Goal: Transaction & Acquisition: Obtain resource

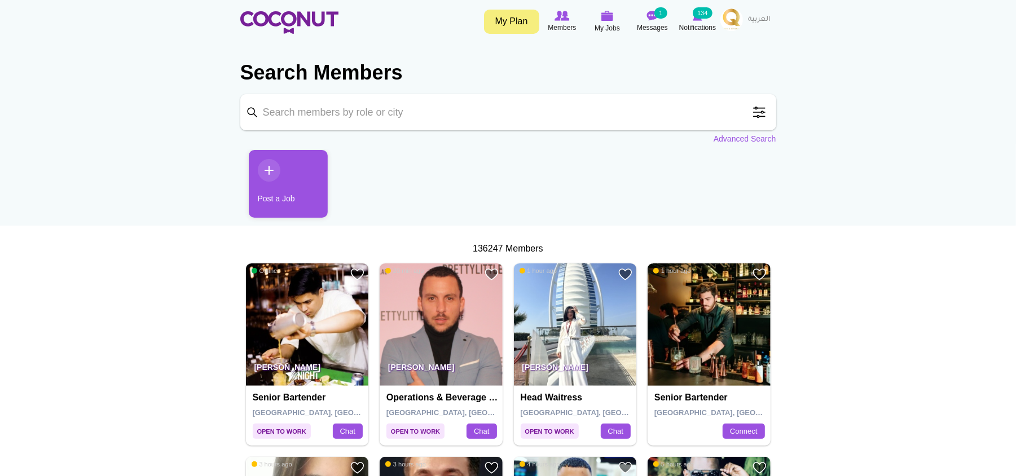
click at [580, 120] on input "Keyword" at bounding box center [508, 112] width 536 height 36
click at [764, 109] on span at bounding box center [759, 112] width 23 height 23
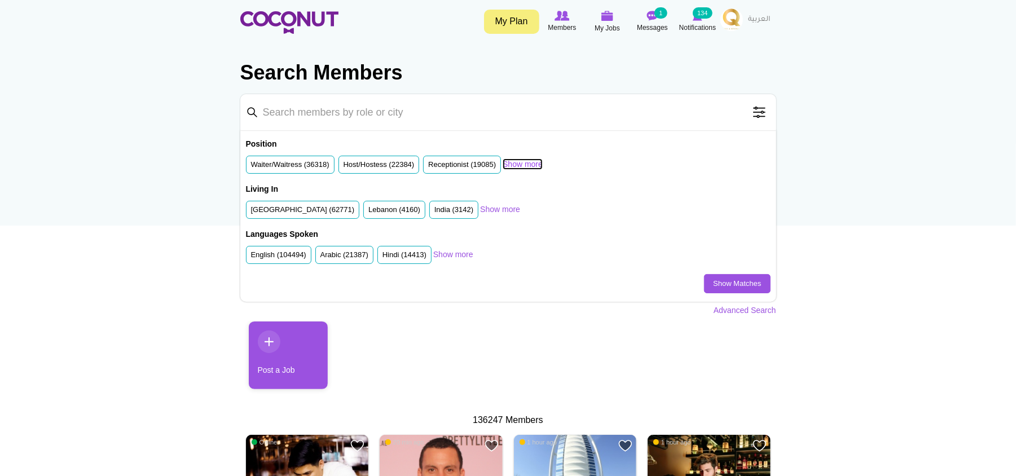
click at [522, 161] on link "Show more" at bounding box center [523, 163] width 40 height 11
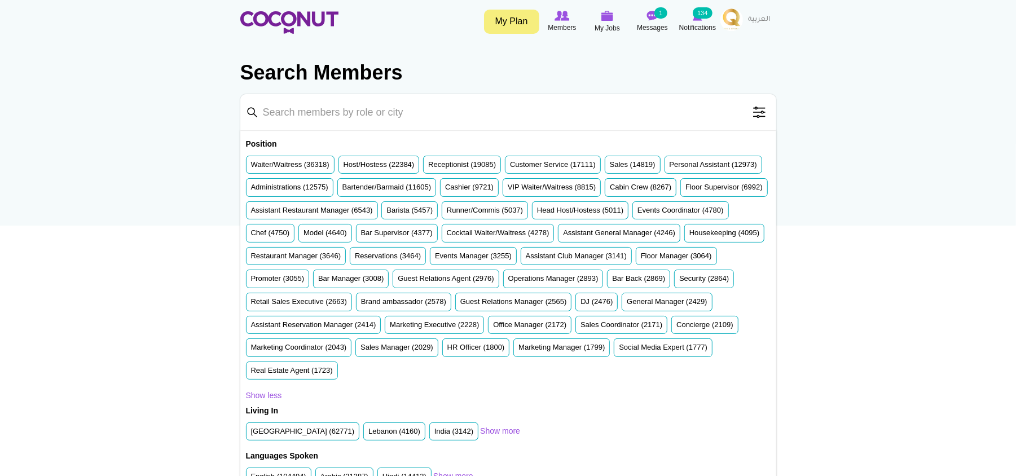
click at [396, 112] on input "Keyword" at bounding box center [508, 112] width 536 height 36
click at [431, 183] on label "Bartender/Barmaid (11605)" at bounding box center [386, 187] width 89 height 11
click at [342, 190] on input "Bartender/Barmaid (11605)" at bounding box center [342, 190] width 0 height 0
click at [348, 118] on input "bar" at bounding box center [508, 112] width 536 height 36
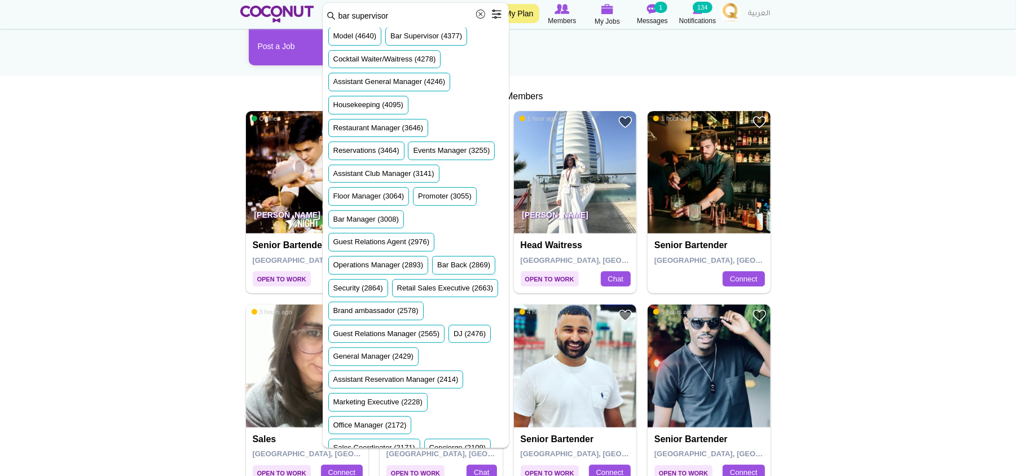
scroll to position [226, 0]
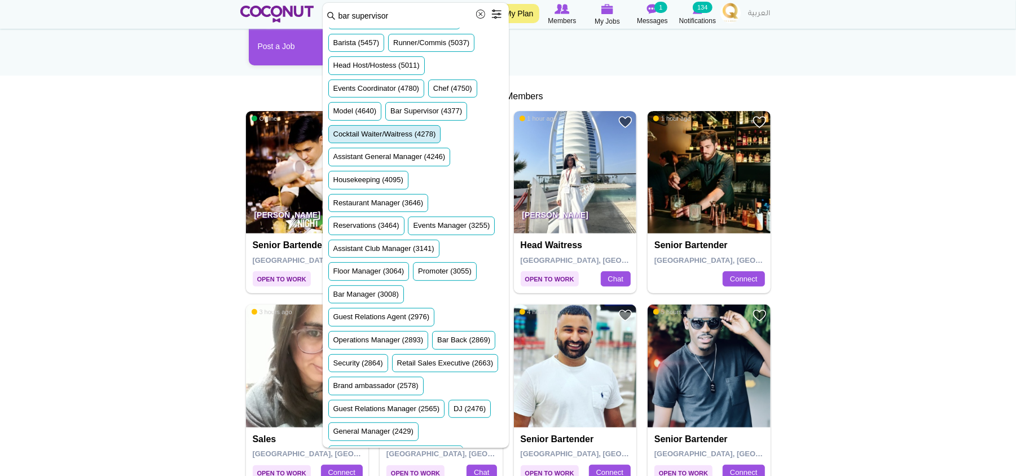
type input "bar supervisor"
click at [391, 140] on label "Cocktail Waiter/Waitress (4278)" at bounding box center [384, 134] width 103 height 11
click at [333, 136] on input "Cocktail Waiter/Waitress (4278)" at bounding box center [333, 136] width 0 height 0
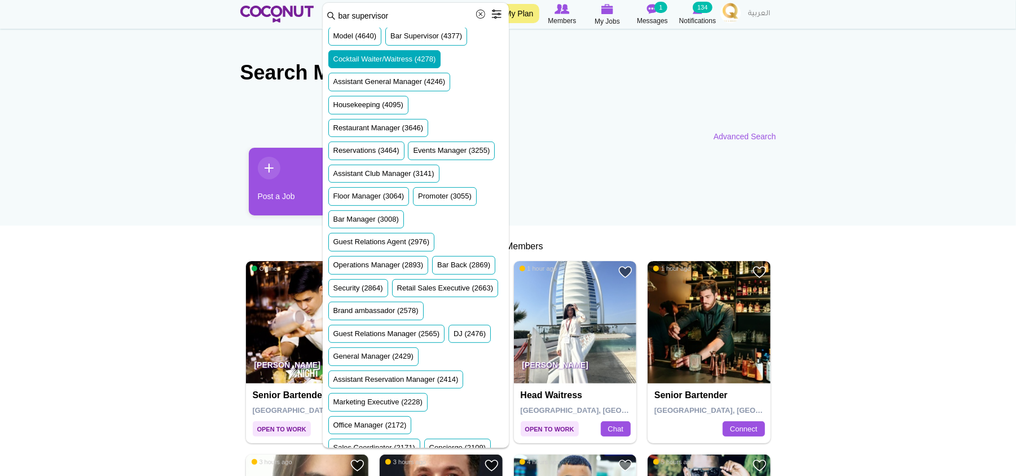
scroll to position [0, 0]
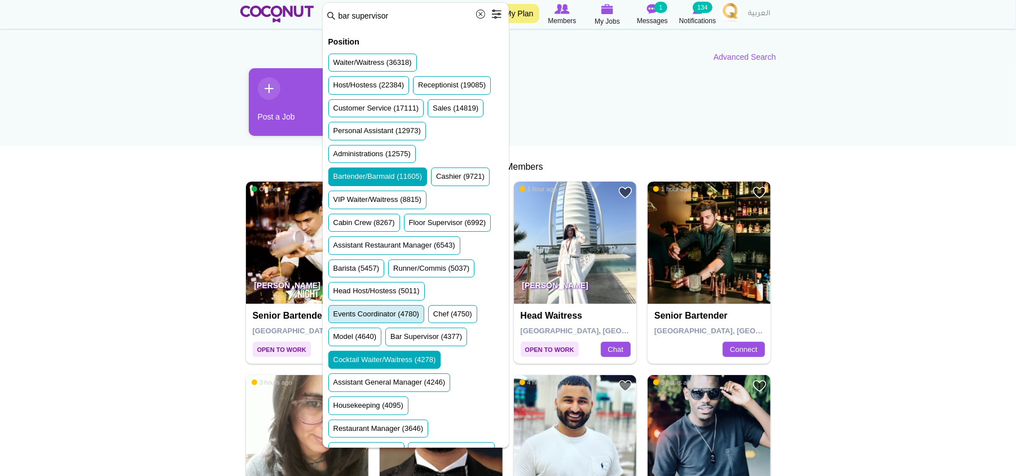
scroll to position [150, 0]
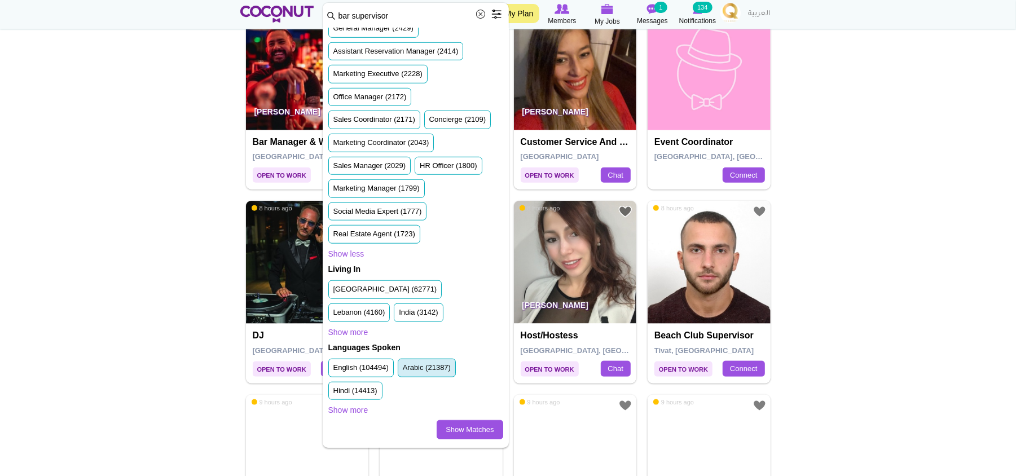
scroll to position [1128, 0]
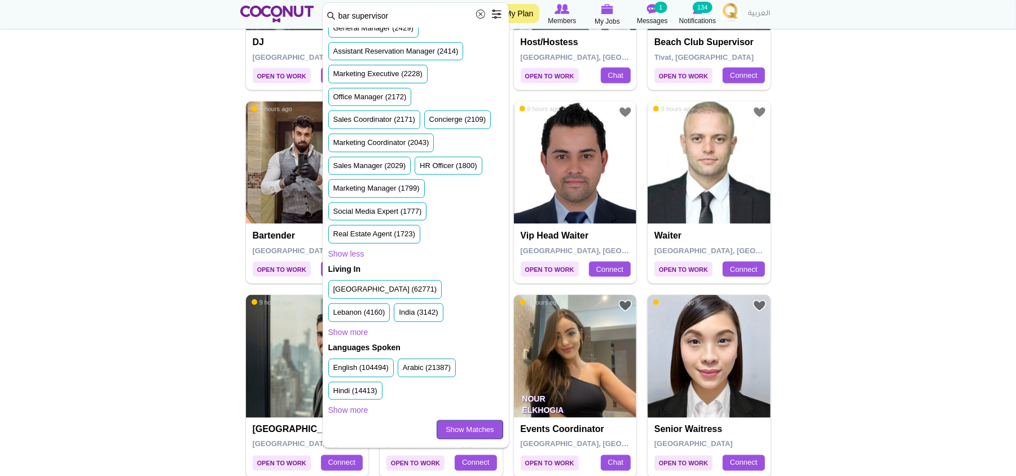
click at [453, 429] on link "Show Matches" at bounding box center [470, 429] width 66 height 19
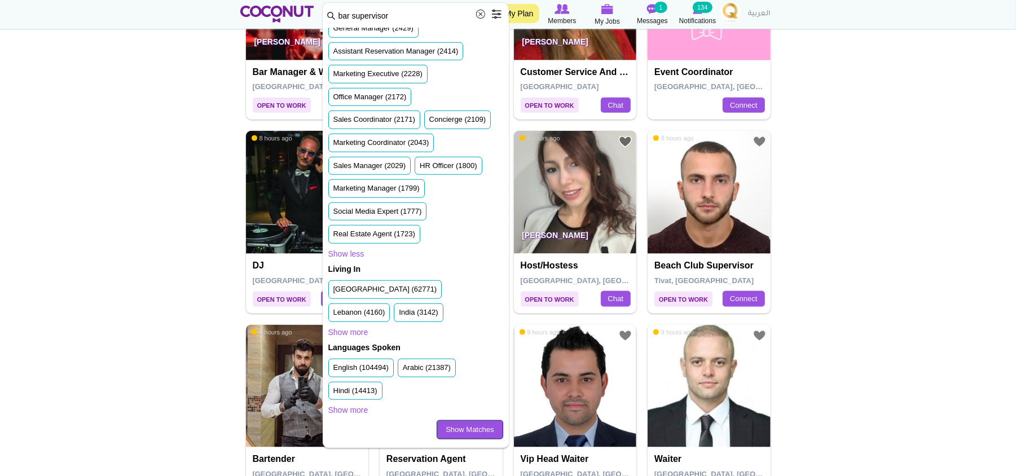
scroll to position [902, 0]
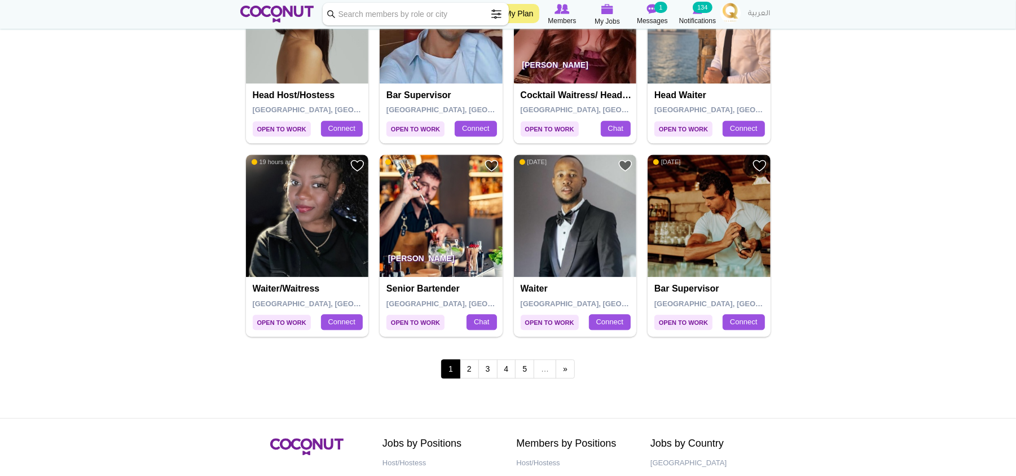
scroll to position [1805, 0]
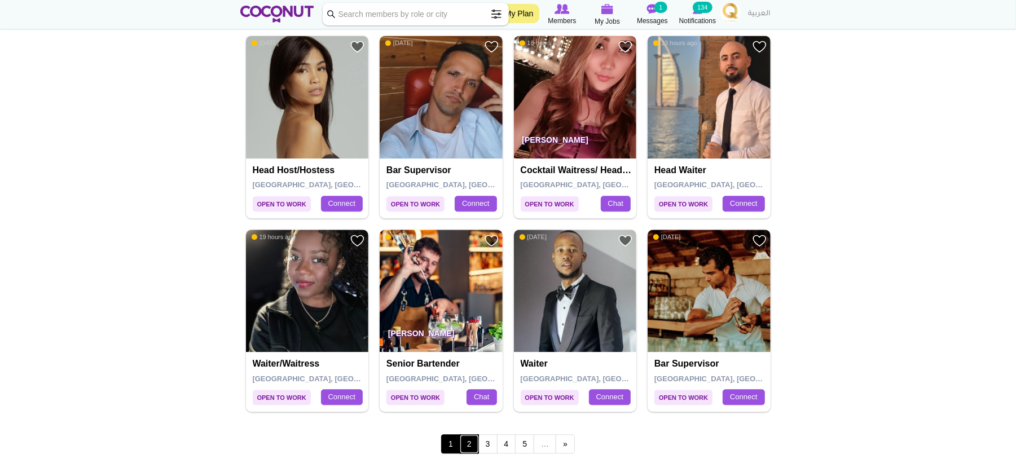
click at [463, 450] on link "2" at bounding box center [469, 443] width 19 height 19
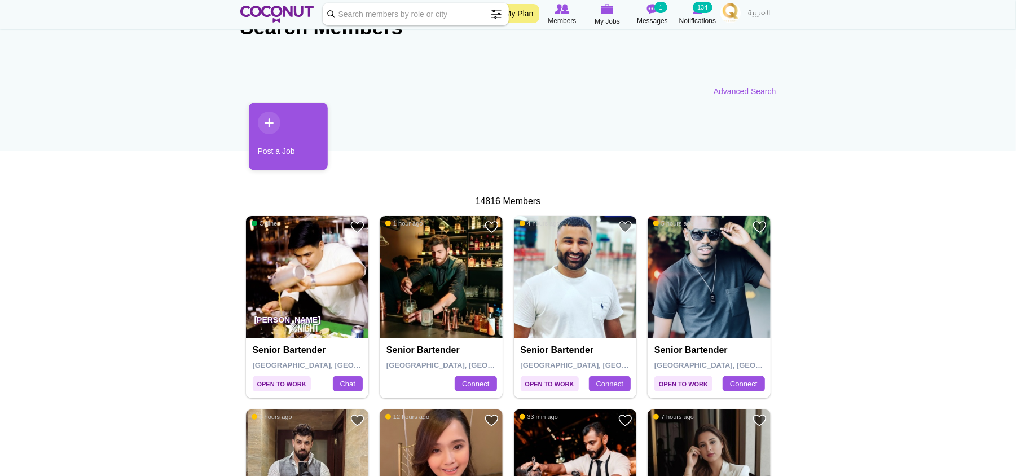
scroll to position [0, 0]
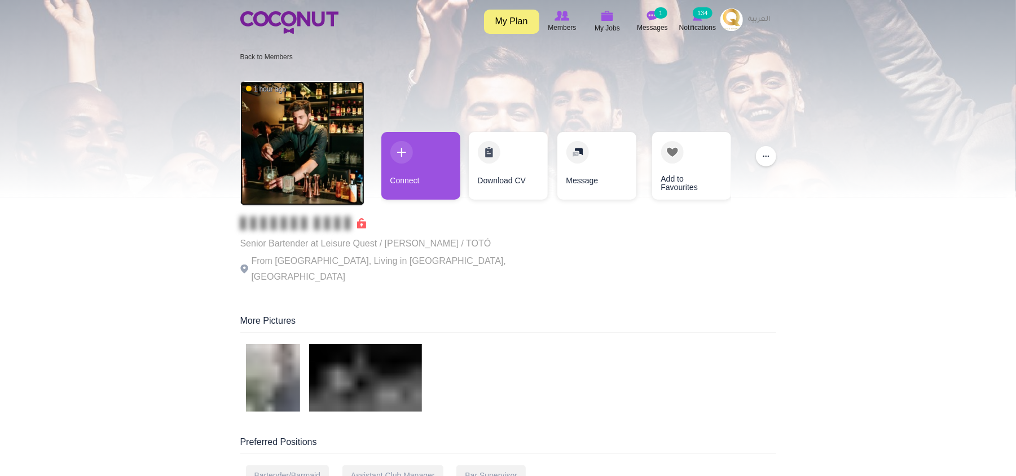
click at [296, 140] on img at bounding box center [302, 143] width 124 height 124
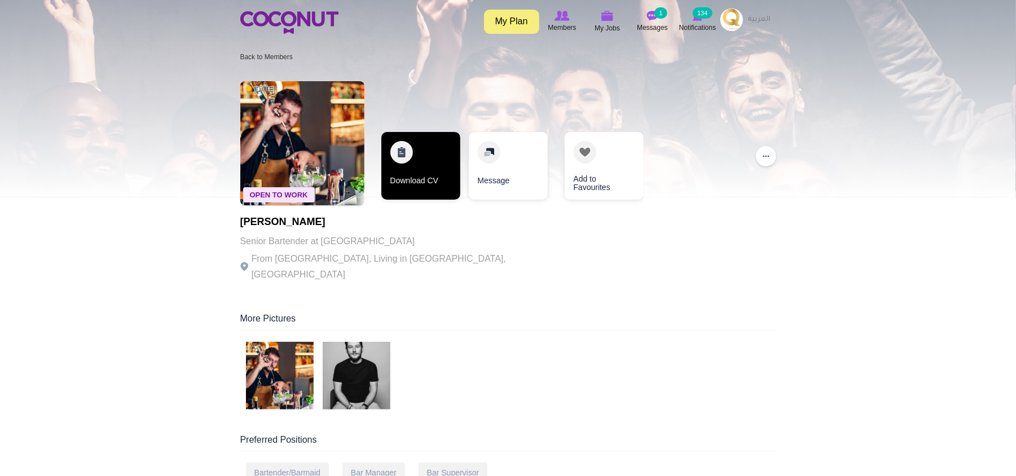
click at [429, 155] on link "Download CV" at bounding box center [420, 166] width 79 height 68
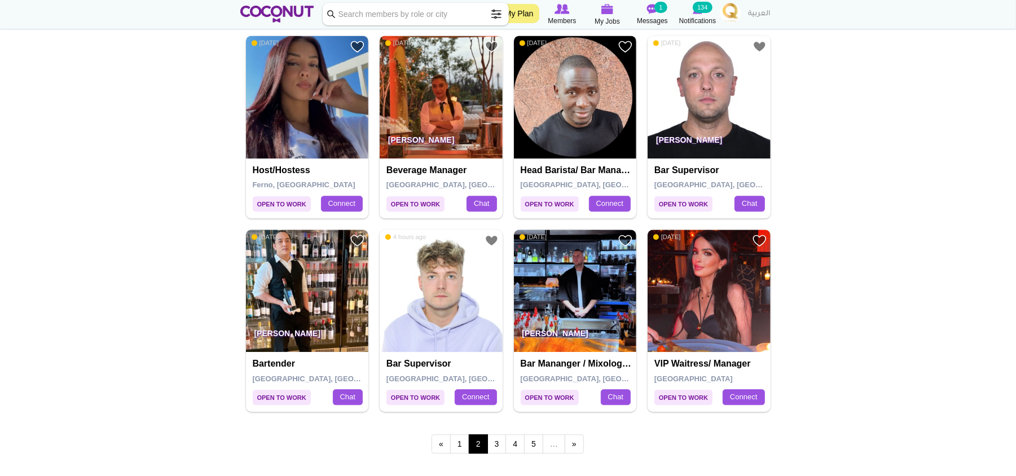
scroll to position [1880, 0]
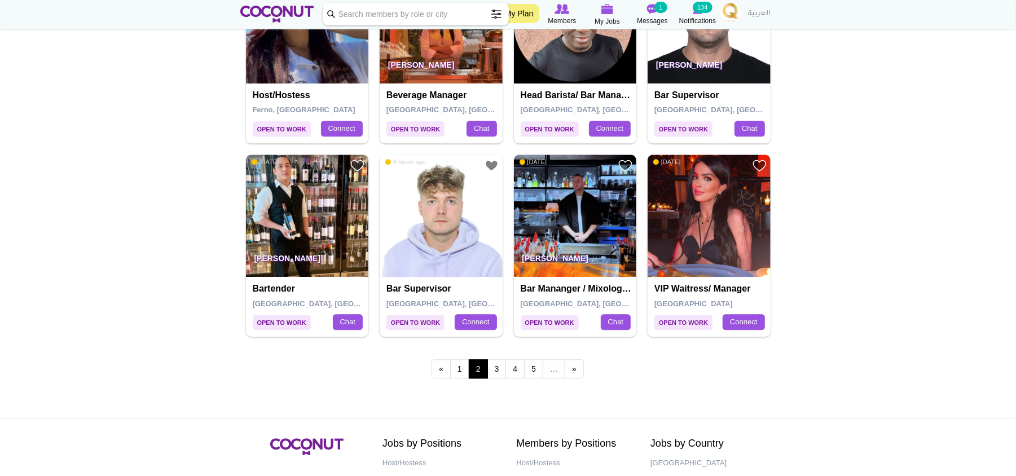
drag, startPoint x: 713, startPoint y: 214, endPoint x: 858, endPoint y: 111, distance: 177.9
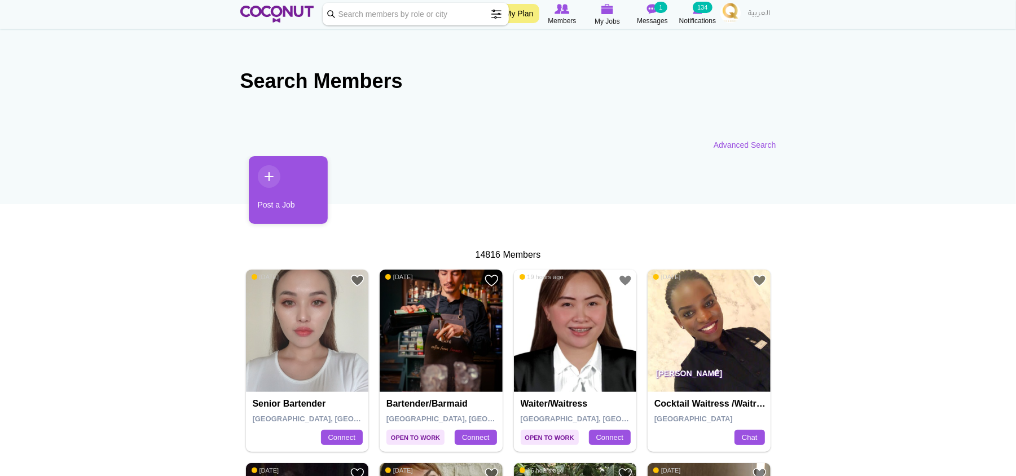
scroll to position [0, 0]
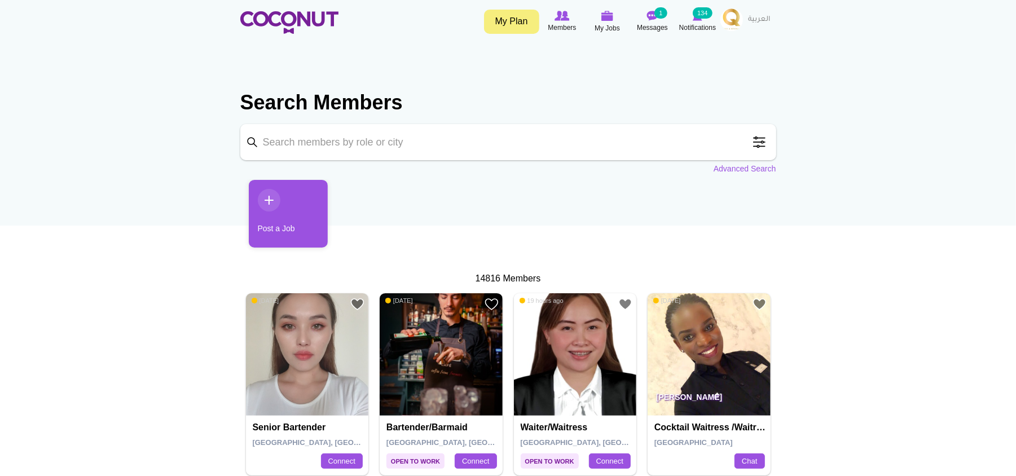
click at [319, 139] on input "Keyword" at bounding box center [508, 142] width 536 height 36
type input "bar supervisor"
click button "Search" at bounding box center [0, 0] width 0 height 0
click at [756, 167] on link "Advanced Search" at bounding box center [744, 168] width 63 height 11
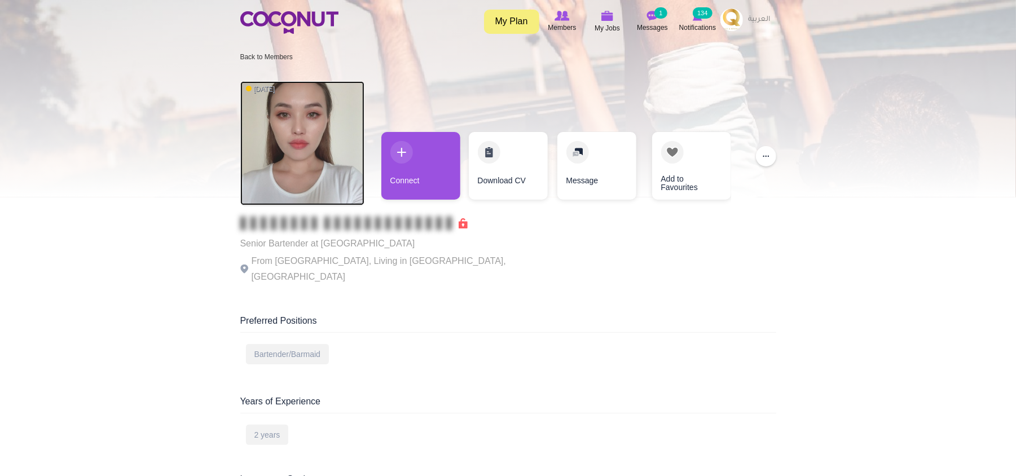
click at [303, 140] on img at bounding box center [302, 143] width 124 height 124
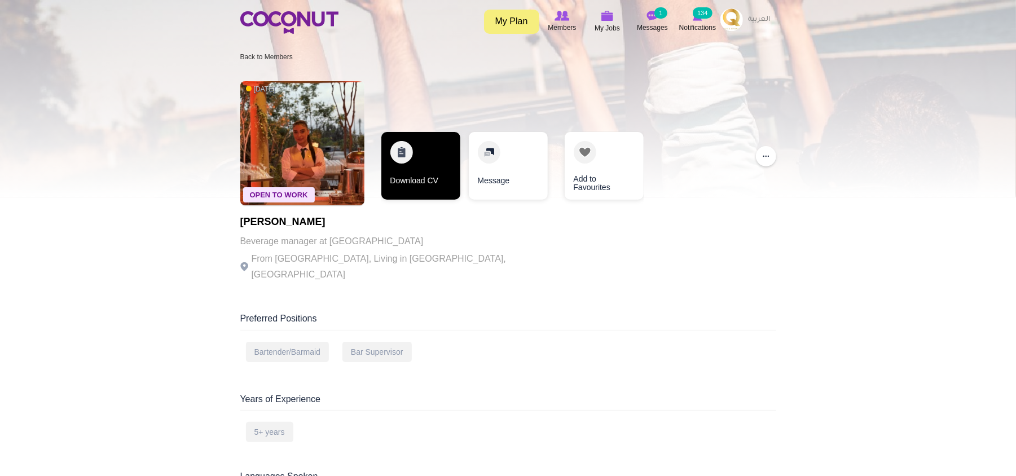
click at [412, 158] on link "Download CV" at bounding box center [420, 166] width 79 height 68
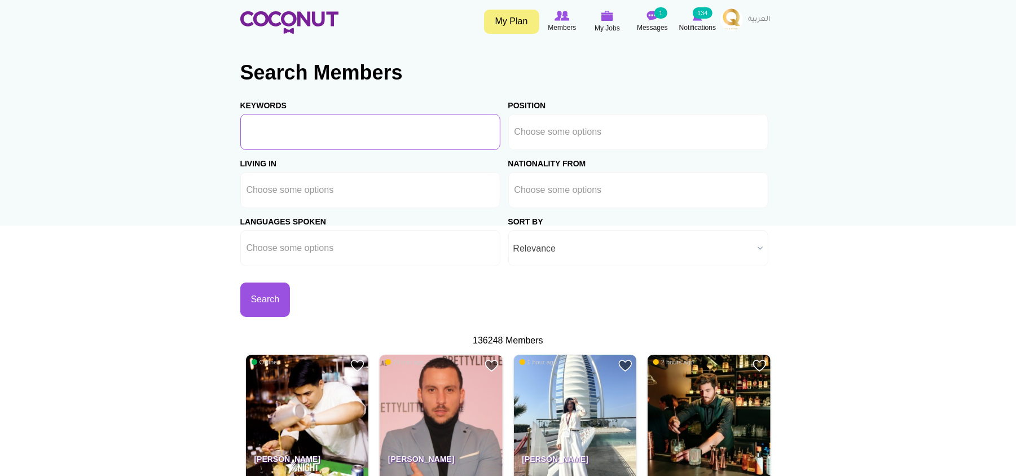
click at [289, 130] on input "Keywords" at bounding box center [370, 132] width 260 height 36
drag, startPoint x: 395, startPoint y: 133, endPoint x: 98, endPoint y: 122, distance: 298.0
type input "bar supervisor"
click at [570, 134] on li at bounding box center [565, 132] width 102 height 24
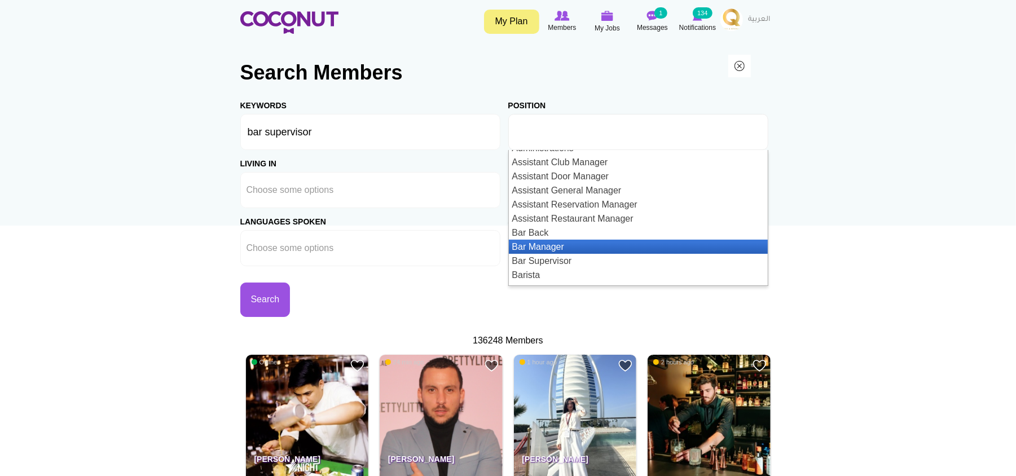
scroll to position [226, 0]
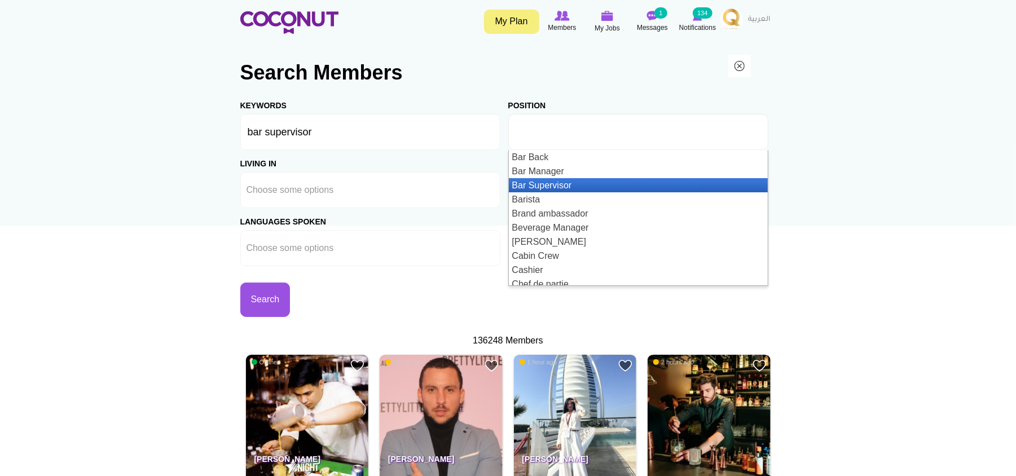
click at [562, 183] on li "Bar Supervisor" at bounding box center [638, 185] width 259 height 14
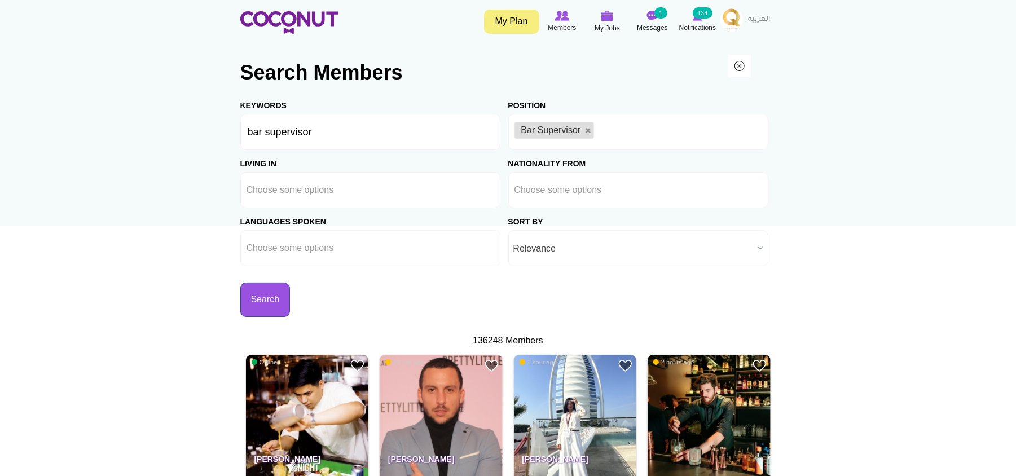
click at [290, 303] on button "Search" at bounding box center [265, 300] width 50 height 34
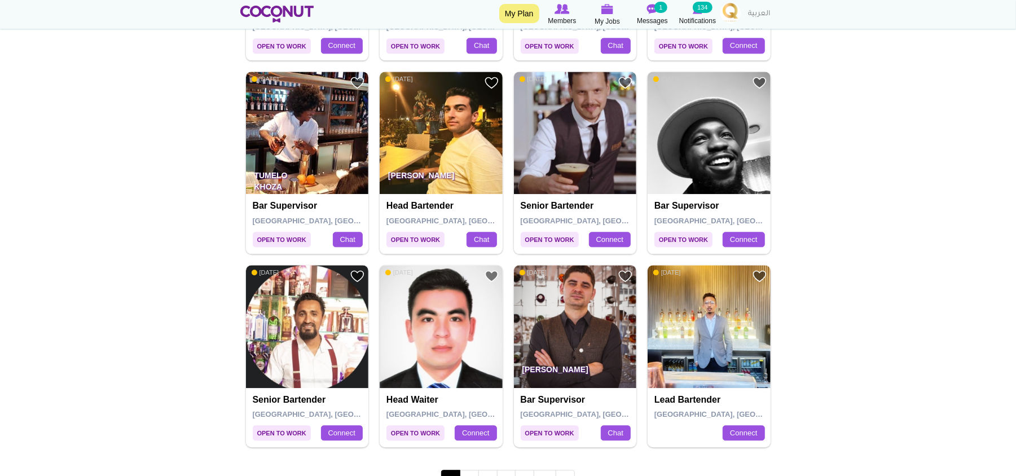
scroll to position [1955, 0]
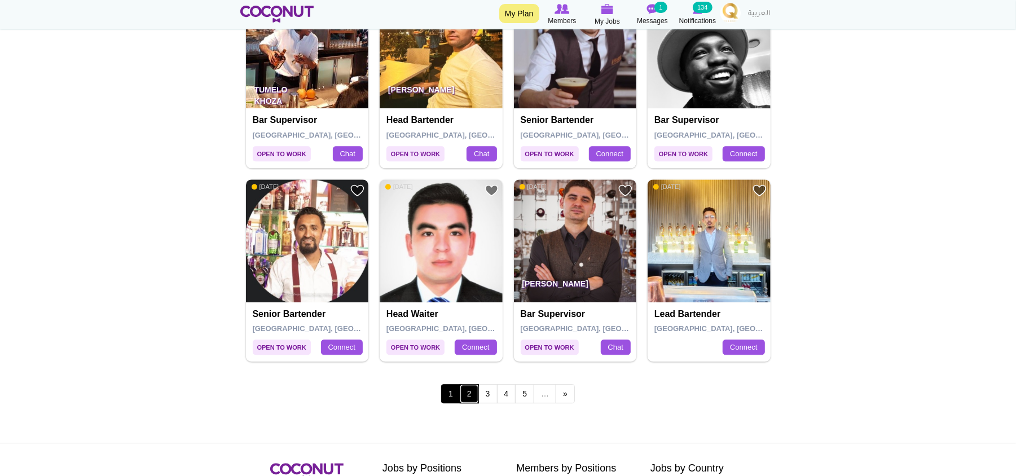
click at [472, 398] on link "2" at bounding box center [469, 393] width 19 height 19
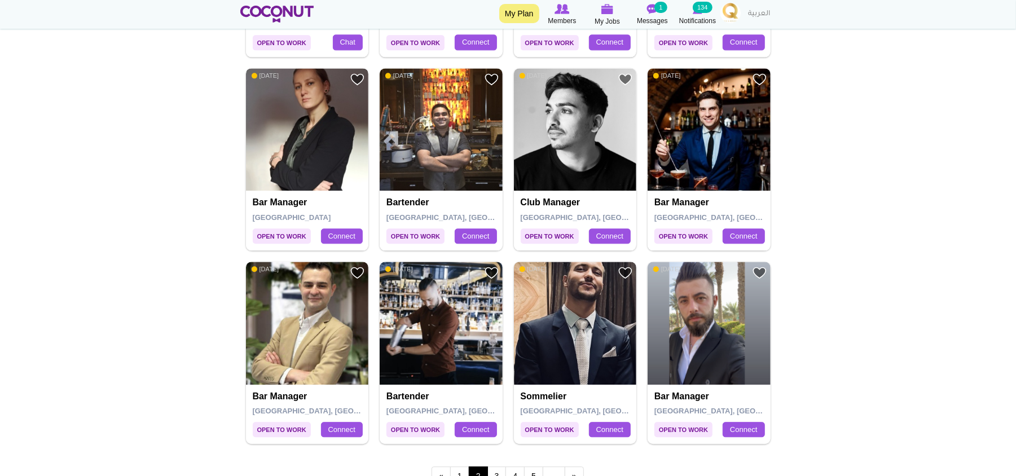
scroll to position [1955, 0]
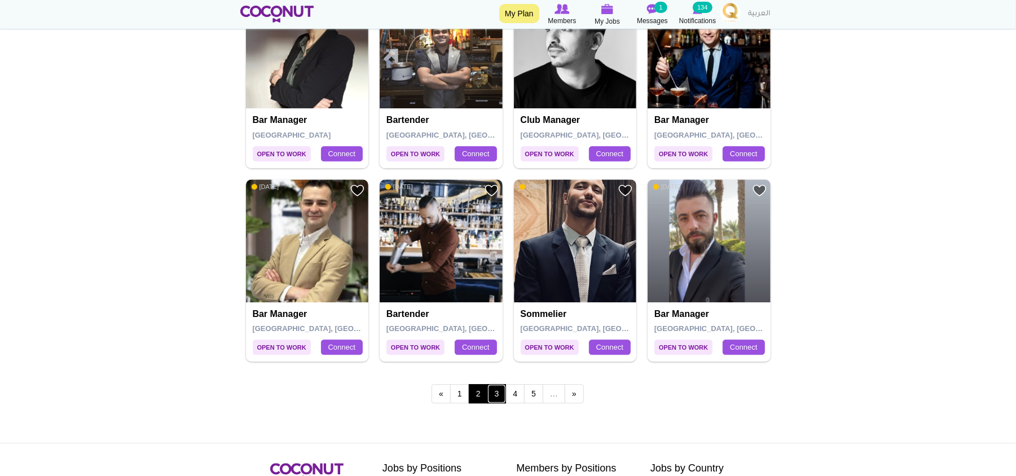
click at [493, 398] on link "3" at bounding box center [496, 393] width 19 height 19
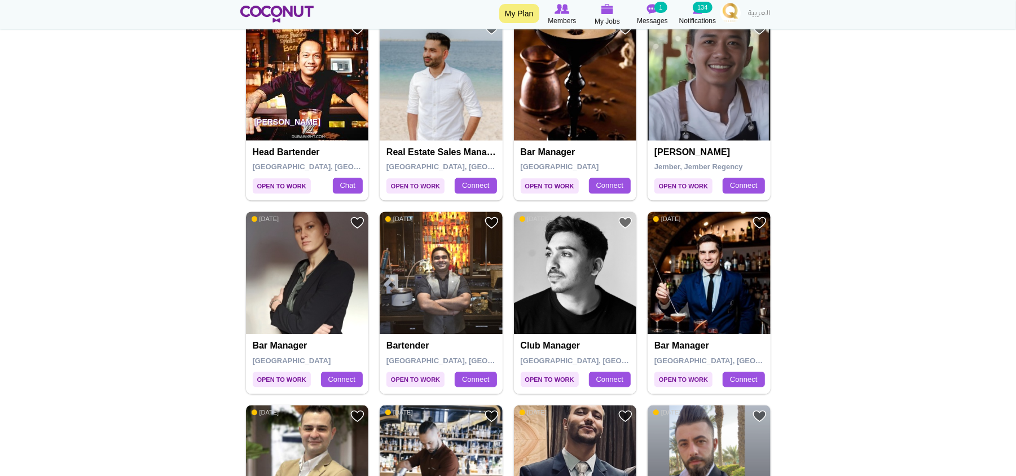
scroll to position [1654, 0]
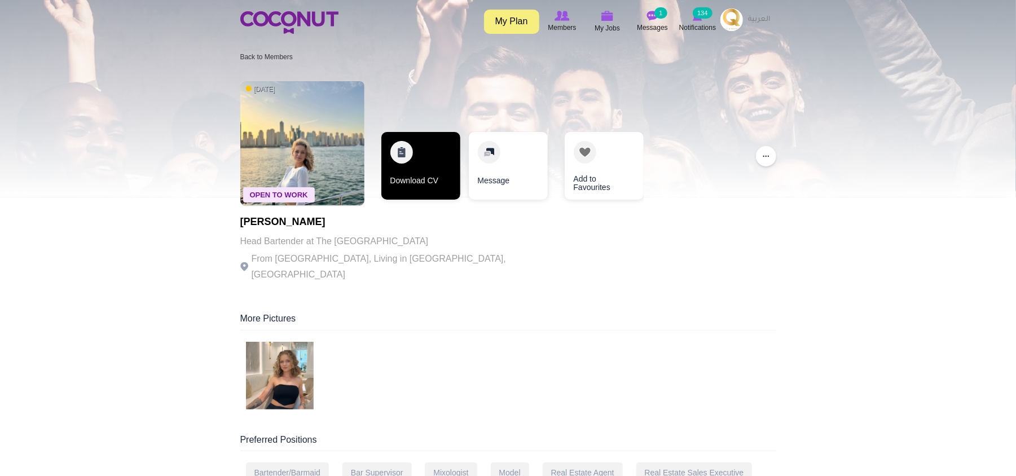
click at [421, 152] on link "Download CV" at bounding box center [420, 166] width 79 height 68
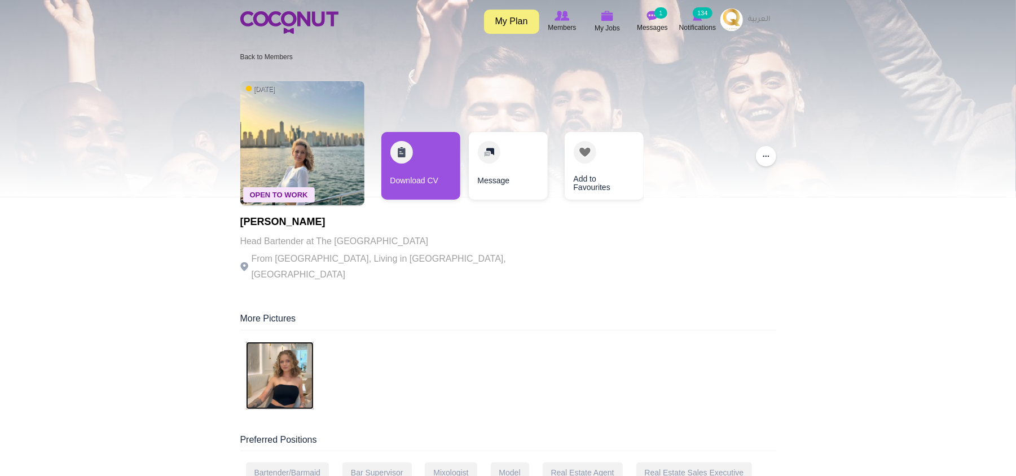
click at [261, 363] on img at bounding box center [280, 376] width 68 height 68
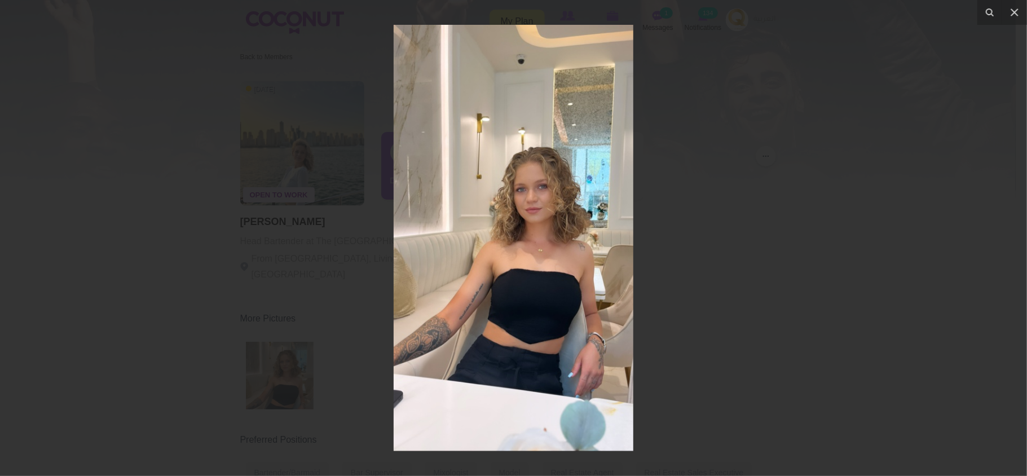
click at [756, 281] on div at bounding box center [513, 238] width 1027 height 476
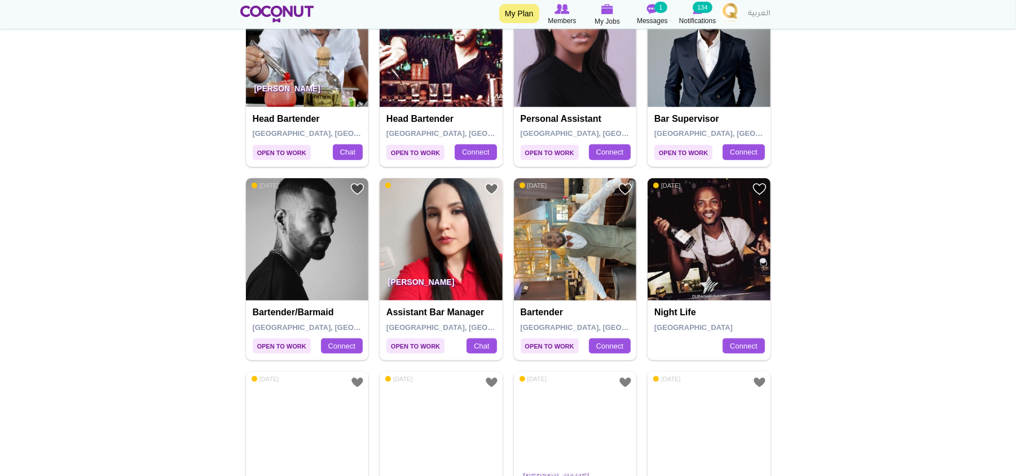
scroll to position [827, 0]
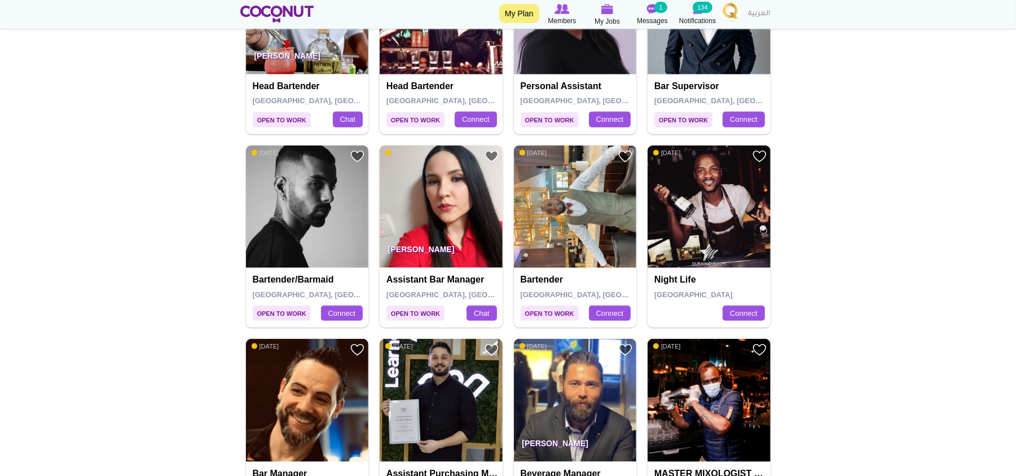
drag, startPoint x: 430, startPoint y: 155, endPoint x: 378, endPoint y: 155, distance: 51.9
click at [378, 155] on div "Add to Favourites Open to Work 2 months ago Hanna Kiienko Assistant bar manager…" at bounding box center [441, 237] width 134 height 182
click at [862, 222] on body "Toggle navigation My Plan Members My Jobs Post a Job Messages 1 Notifications 1…" at bounding box center [508, 463] width 1016 height 2580
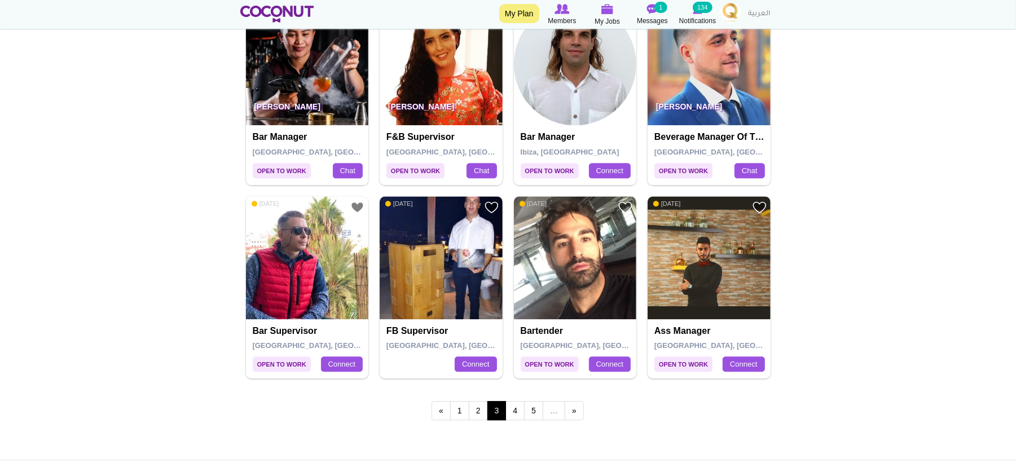
scroll to position [1955, 0]
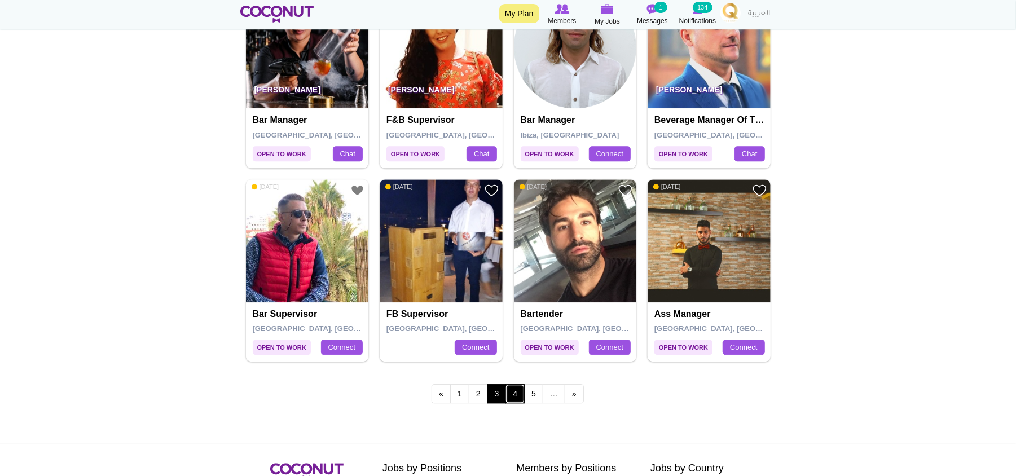
click at [515, 403] on link "4" at bounding box center [514, 393] width 19 height 19
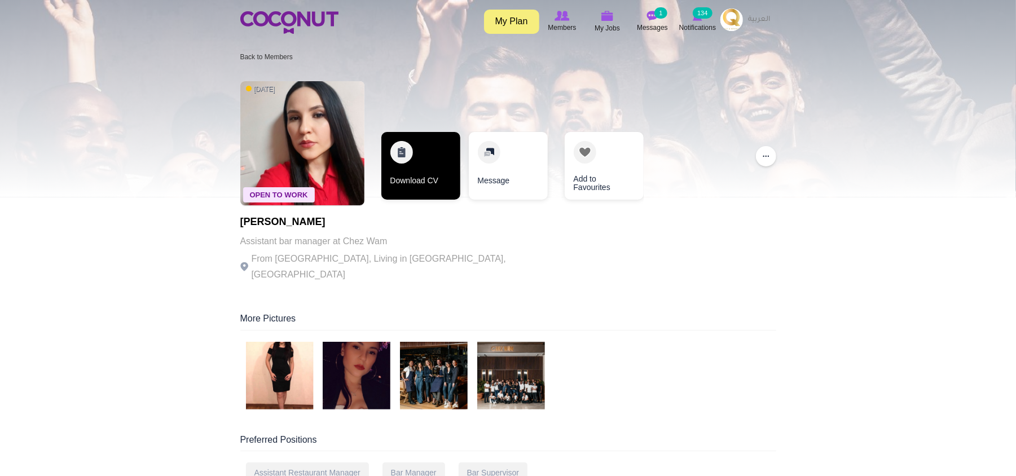
click at [421, 185] on link "Download CV" at bounding box center [420, 166] width 79 height 68
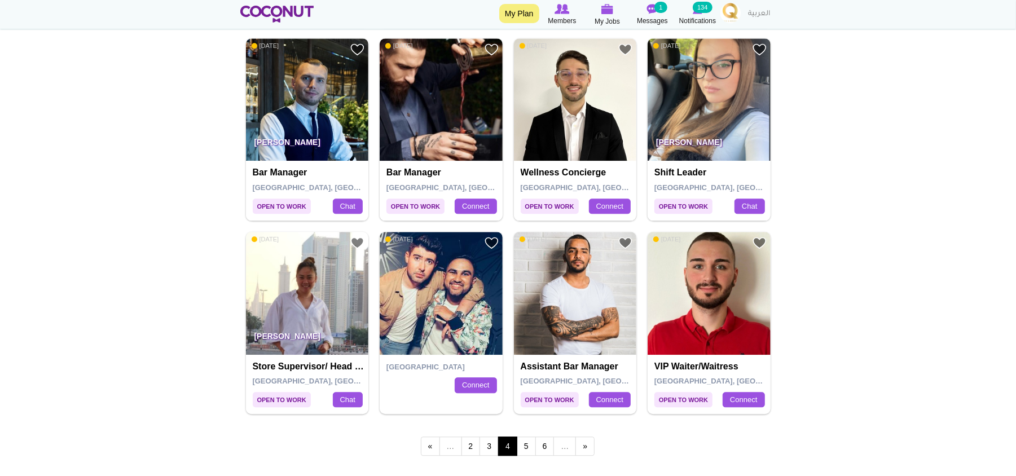
scroll to position [1955, 0]
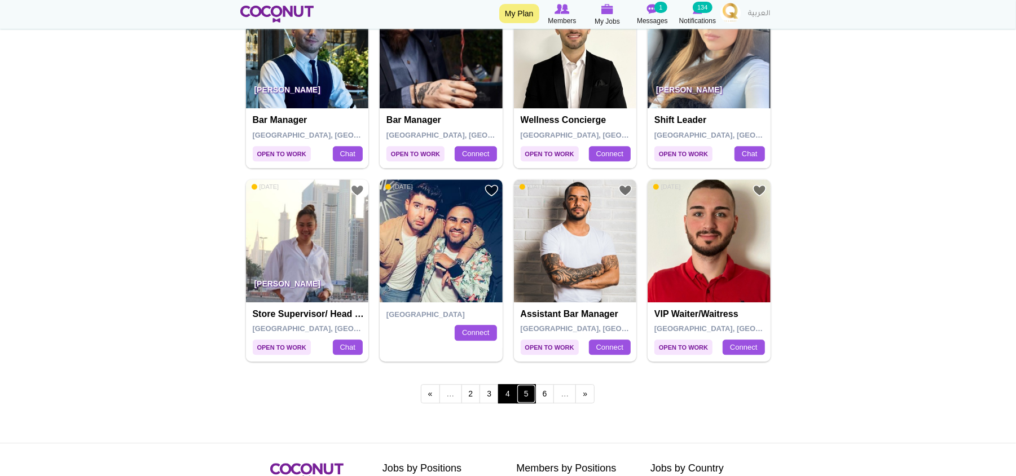
click at [529, 396] on link "5" at bounding box center [526, 393] width 19 height 19
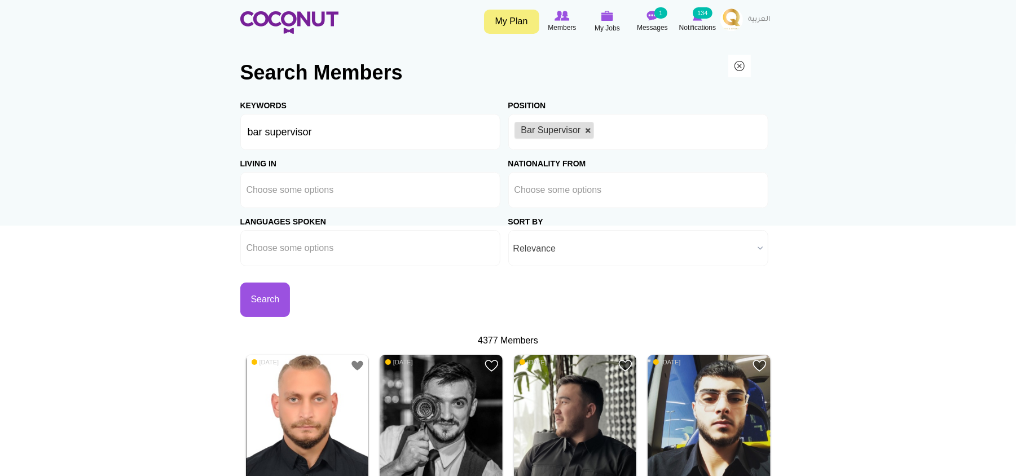
click at [589, 127] on link at bounding box center [588, 130] width 7 height 7
type input "Choose some options"
click at [373, 126] on input "bar supervisor" at bounding box center [370, 132] width 260 height 36
drag, startPoint x: 422, startPoint y: 136, endPoint x: 228, endPoint y: 122, distance: 195.1
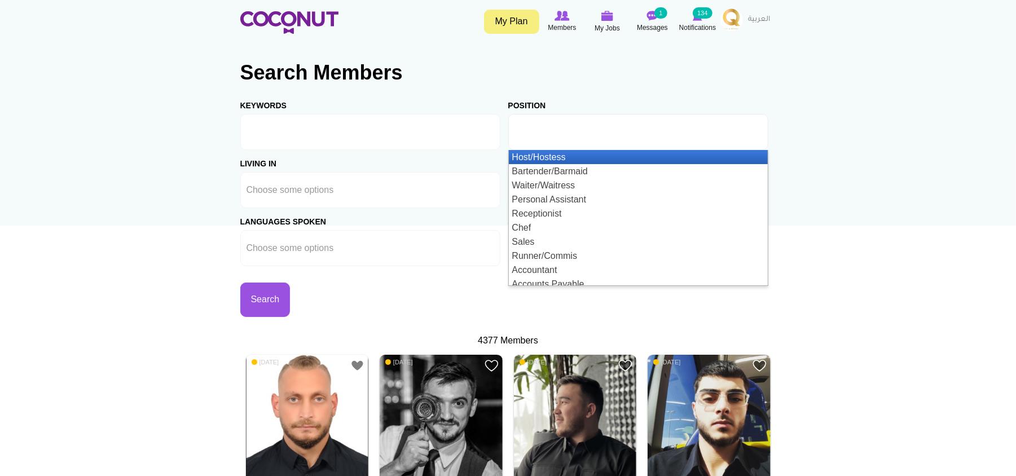
click at [588, 129] on input "text" at bounding box center [565, 132] width 102 height 10
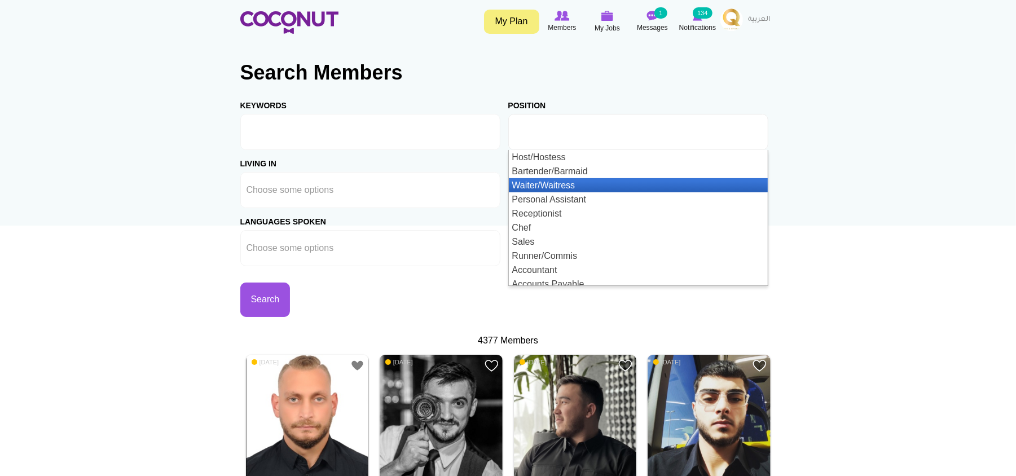
click at [559, 188] on li "Waiter/Waitress" at bounding box center [638, 185] width 259 height 14
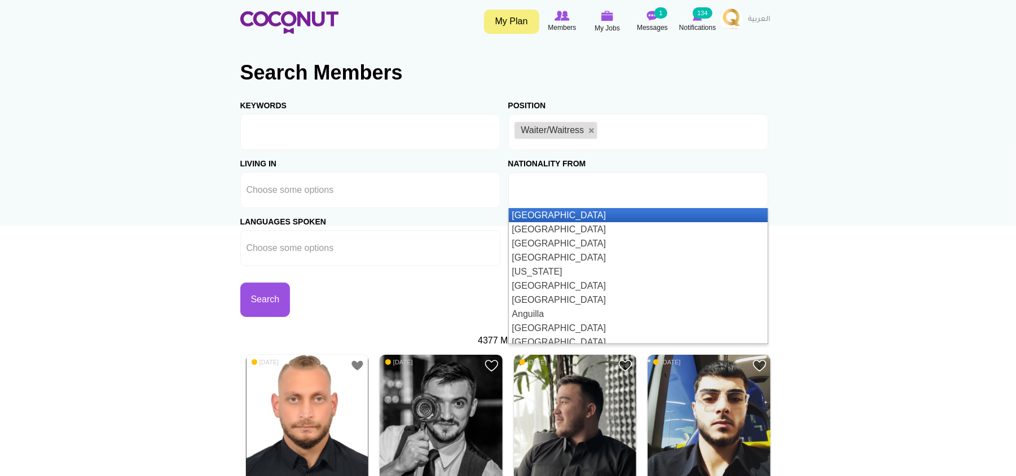
click at [540, 193] on input "text" at bounding box center [565, 190] width 102 height 10
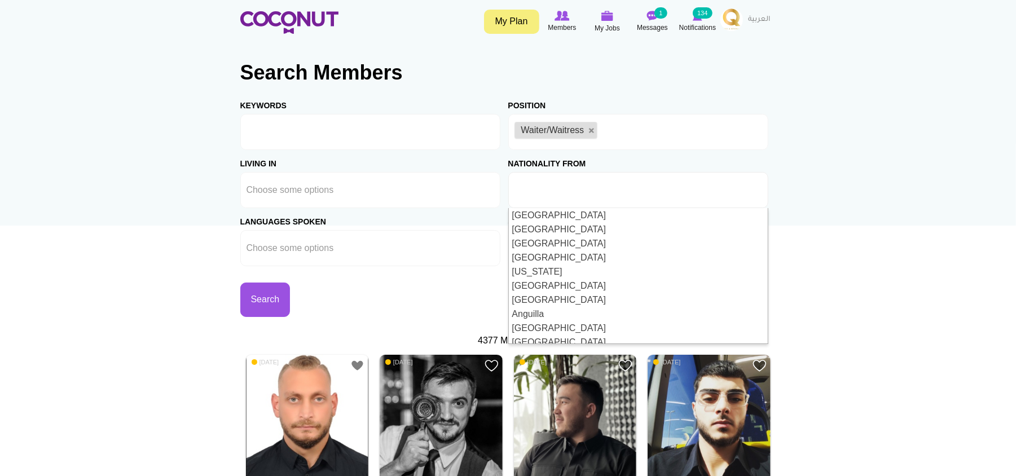
type input "Choose some options"
click at [357, 299] on div "Keywords Position Host/Hostess Bartender/Barmaid Waiter/Waitress Personal Assis…" at bounding box center [508, 204] width 536 height 225
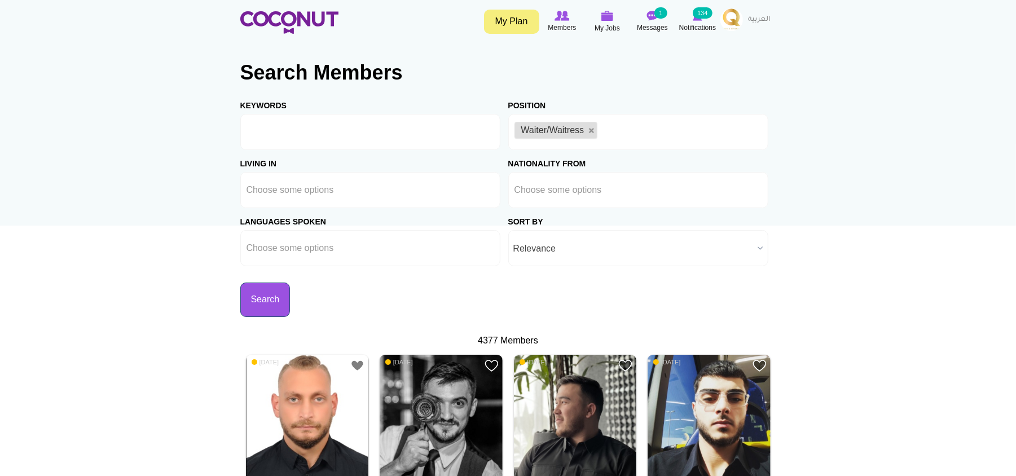
click at [290, 302] on button "Search" at bounding box center [265, 300] width 50 height 34
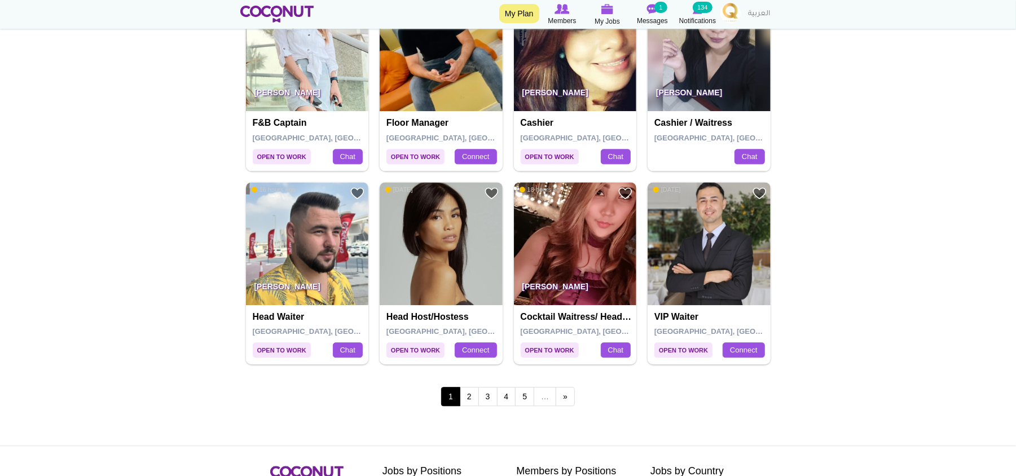
scroll to position [1955, 0]
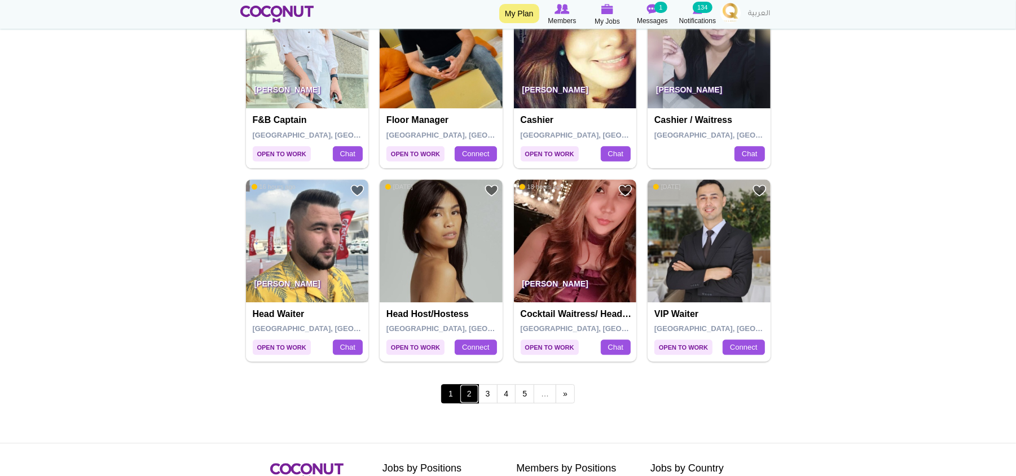
click at [472, 399] on link "2" at bounding box center [469, 393] width 19 height 19
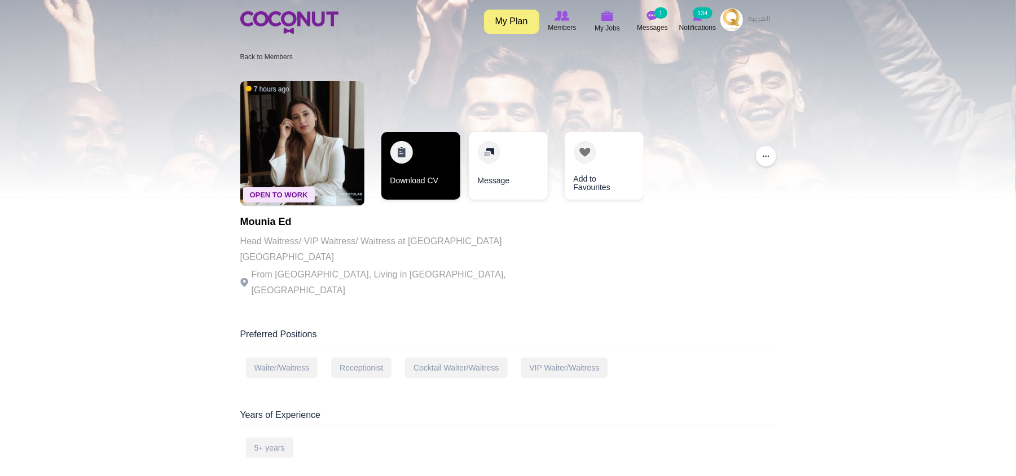
click at [398, 179] on link "Download CV" at bounding box center [420, 166] width 79 height 68
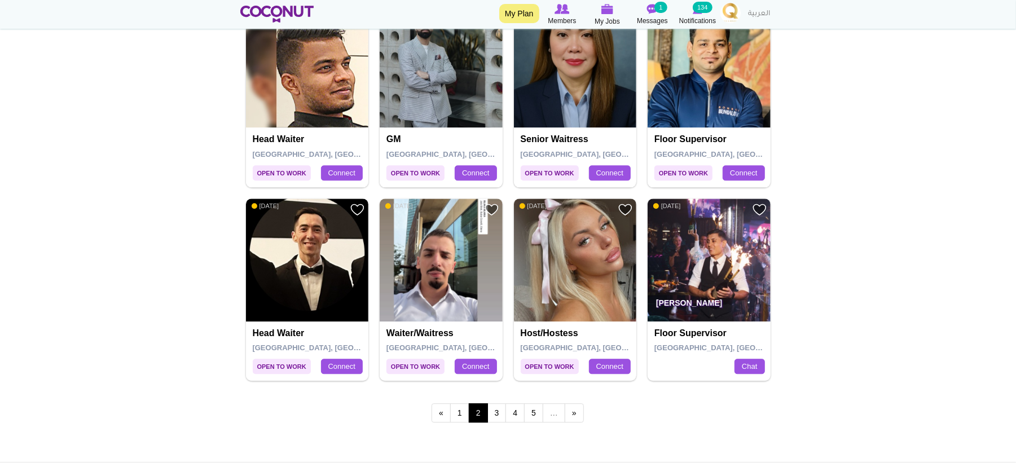
scroll to position [1955, 0]
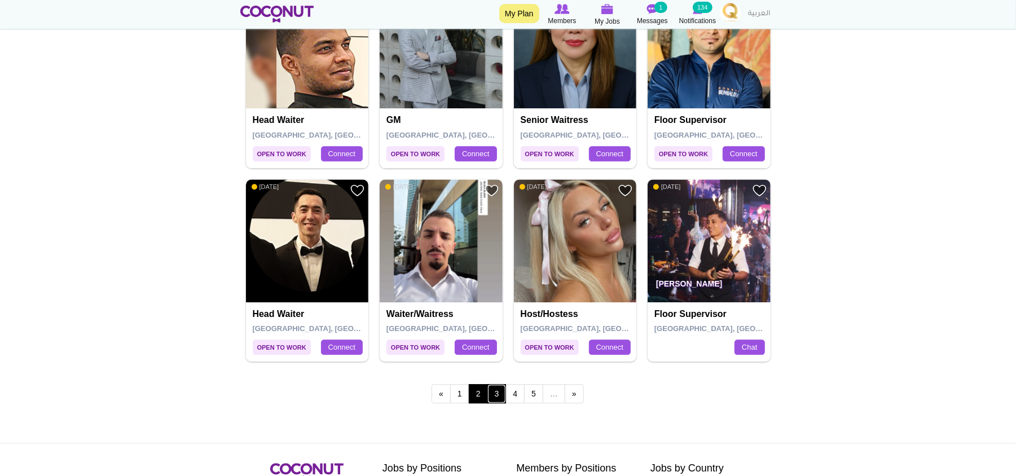
click at [497, 403] on link "3" at bounding box center [496, 393] width 19 height 19
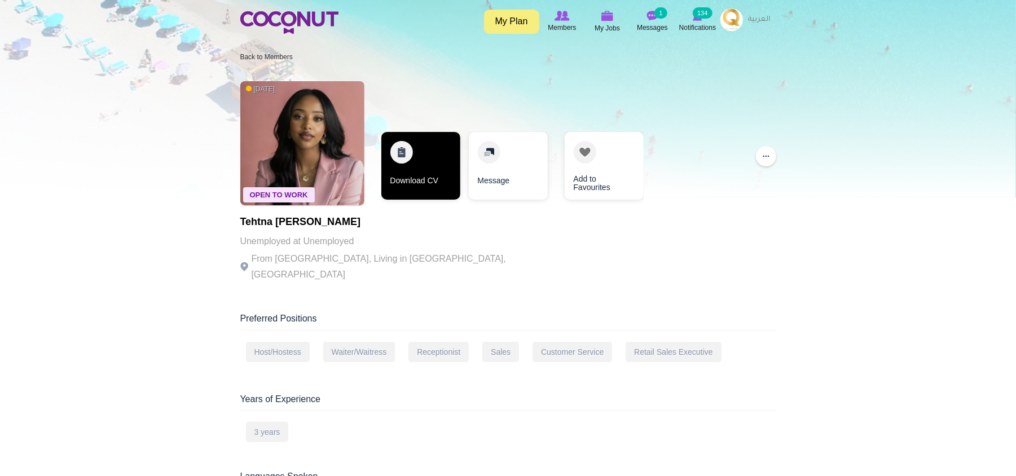
click at [434, 173] on link "Download CV" at bounding box center [420, 166] width 79 height 68
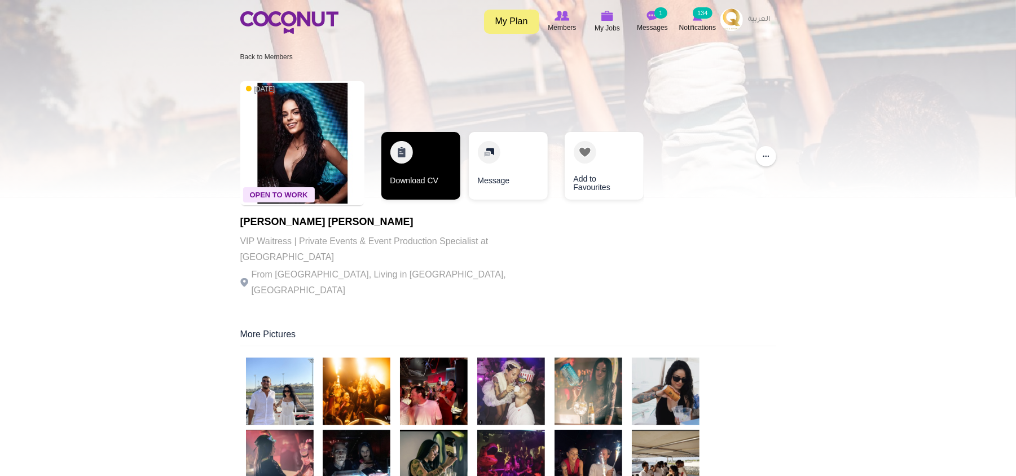
click at [414, 156] on link "Download CV" at bounding box center [420, 166] width 79 height 68
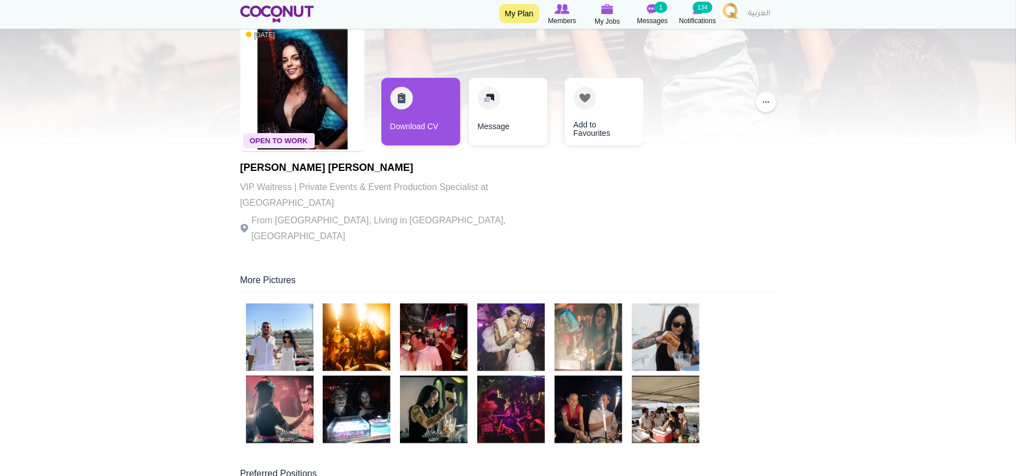
scroll to position [75, 0]
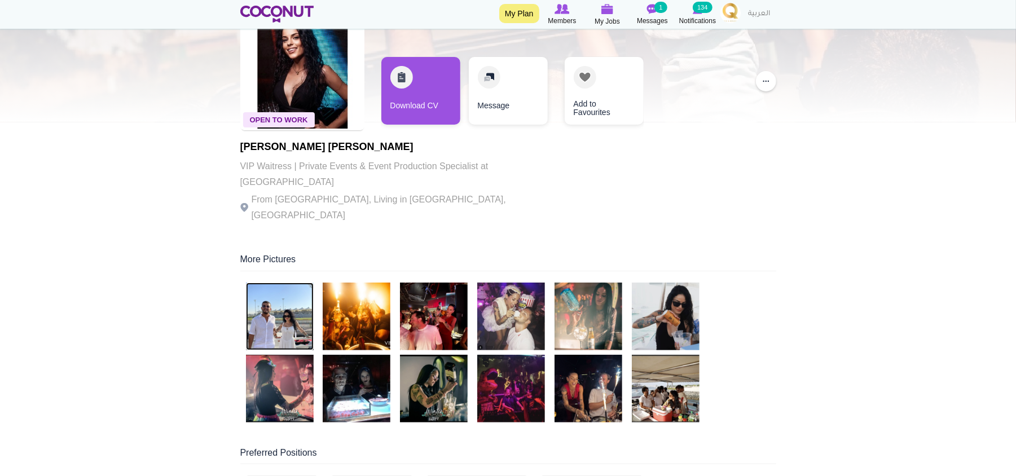
click at [272, 292] on img at bounding box center [280, 317] width 68 height 68
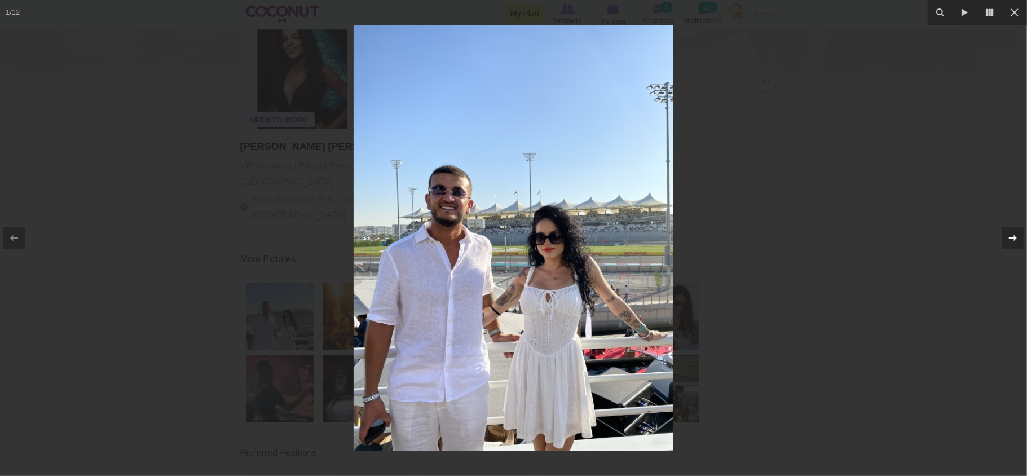
click at [1015, 237] on icon at bounding box center [1013, 238] width 14 height 14
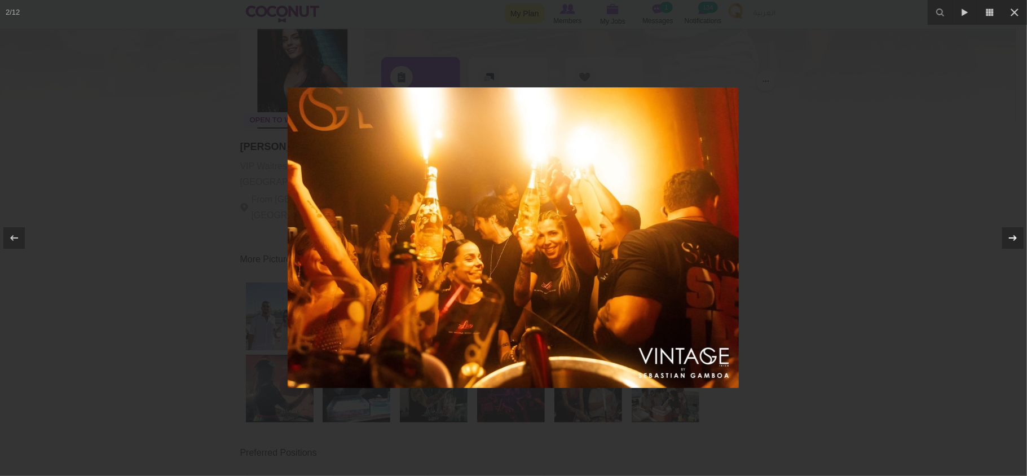
click at [1015, 237] on icon at bounding box center [1013, 238] width 14 height 14
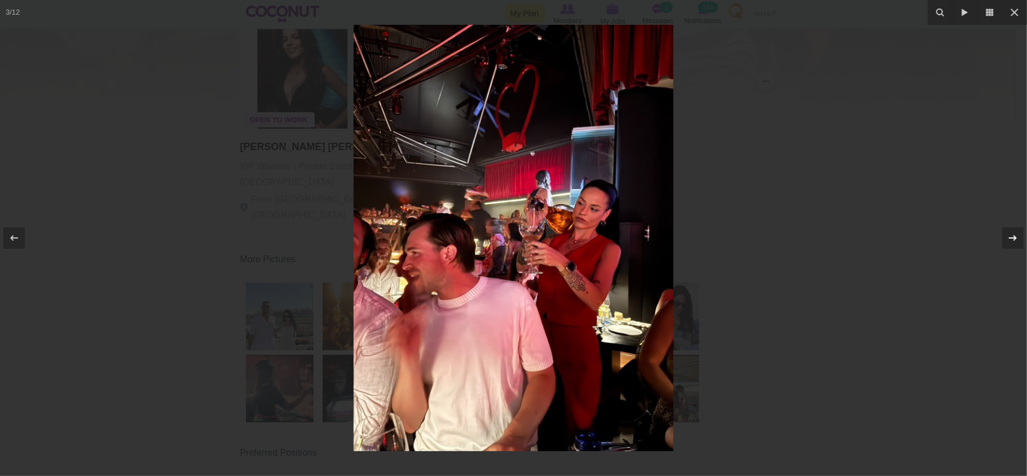
click at [1015, 237] on icon at bounding box center [1013, 238] width 14 height 14
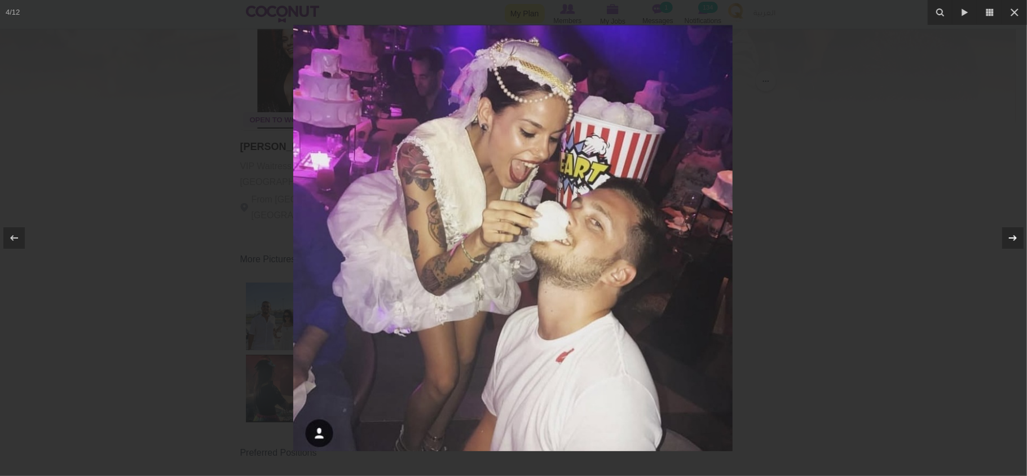
click at [1015, 237] on icon at bounding box center [1013, 238] width 14 height 14
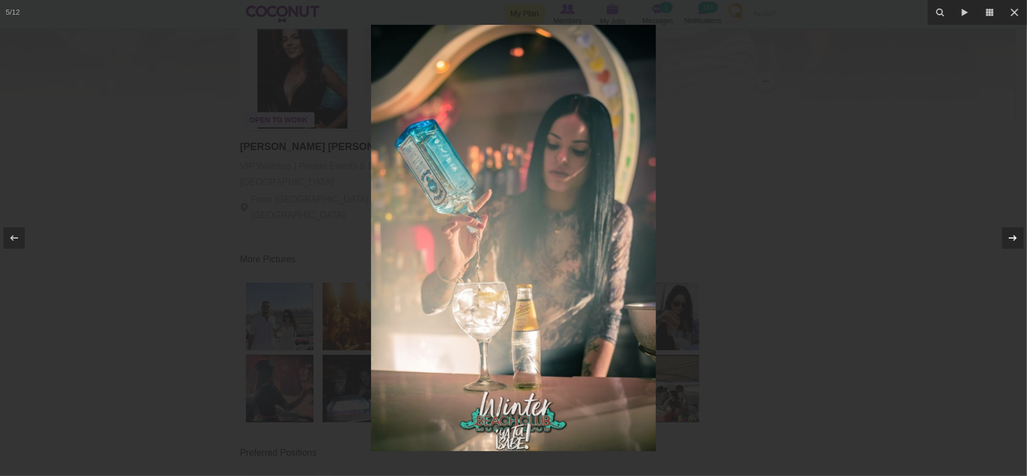
click at [1015, 237] on icon at bounding box center [1013, 238] width 14 height 14
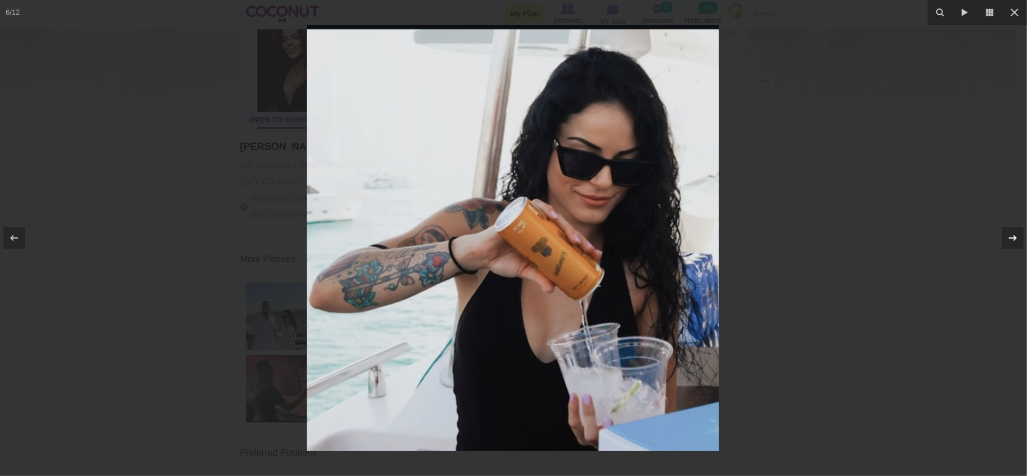
click at [1015, 237] on icon at bounding box center [1013, 238] width 14 height 14
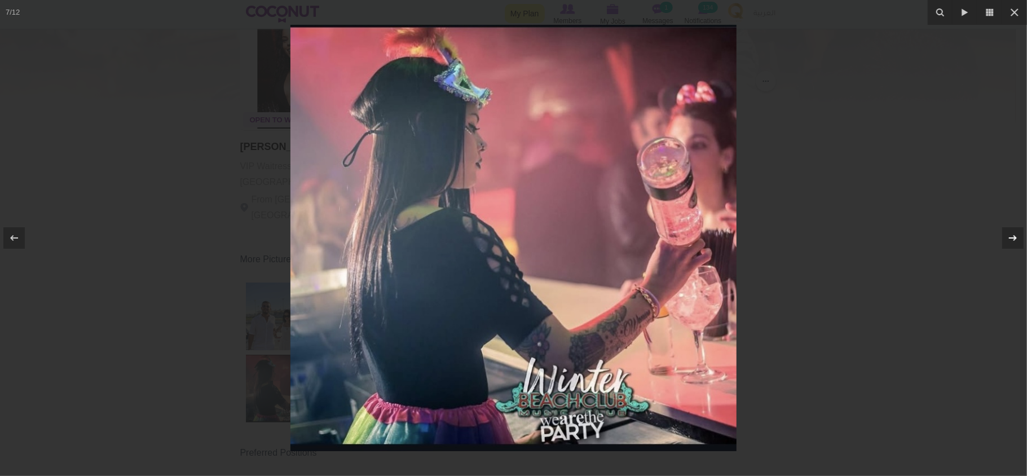
click at [1015, 237] on icon at bounding box center [1013, 238] width 14 height 14
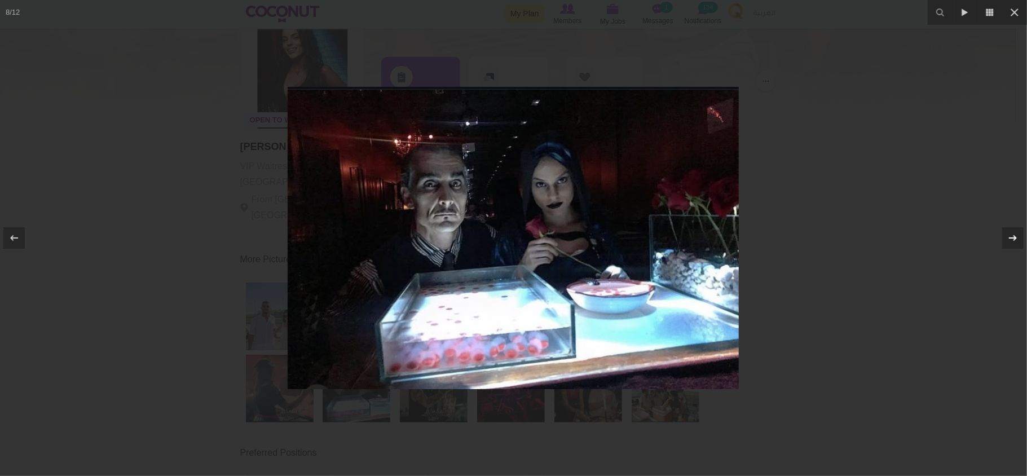
click at [1015, 237] on icon at bounding box center [1013, 238] width 14 height 14
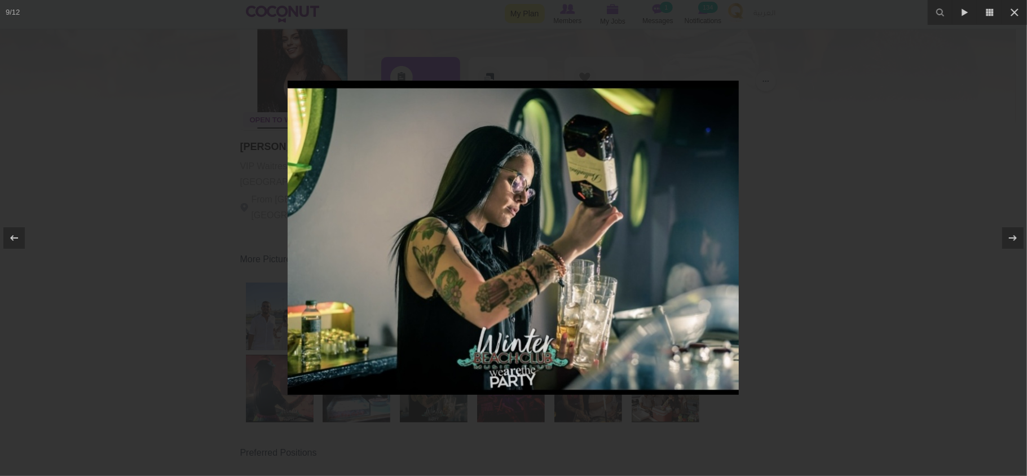
click at [878, 235] on div at bounding box center [513, 238] width 1027 height 476
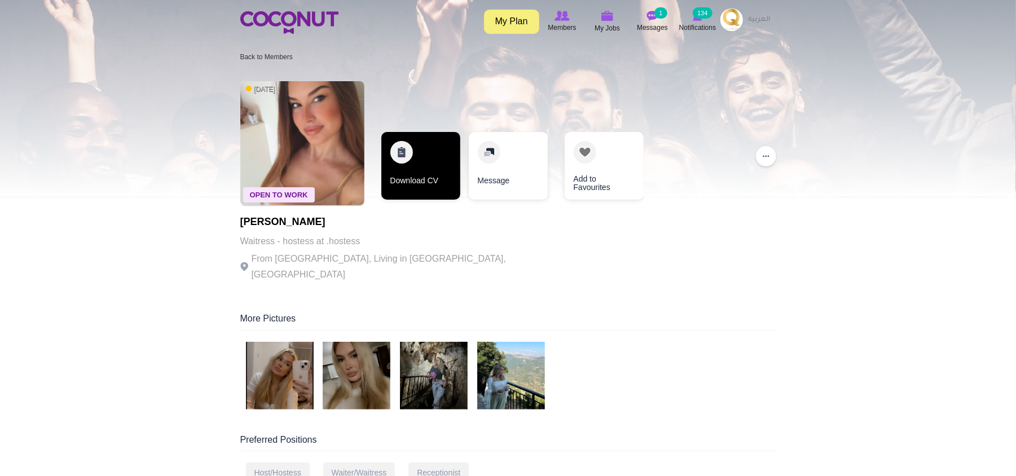
click at [409, 160] on link "Download CV" at bounding box center [420, 166] width 79 height 68
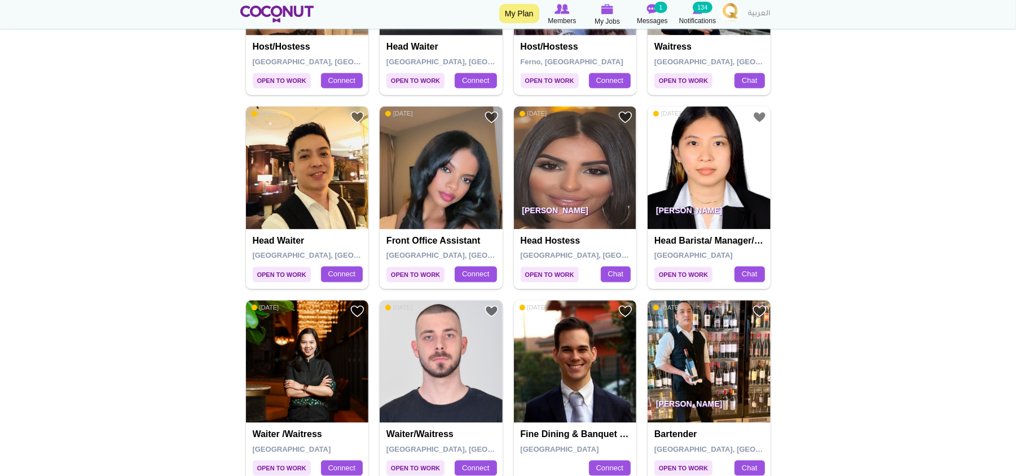
scroll to position [1729, 0]
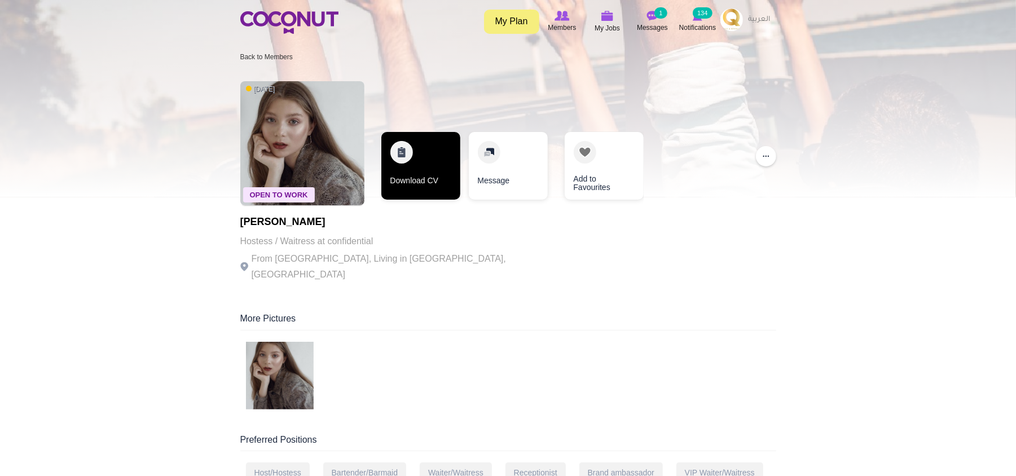
click at [430, 168] on link "Download CV" at bounding box center [420, 166] width 79 height 68
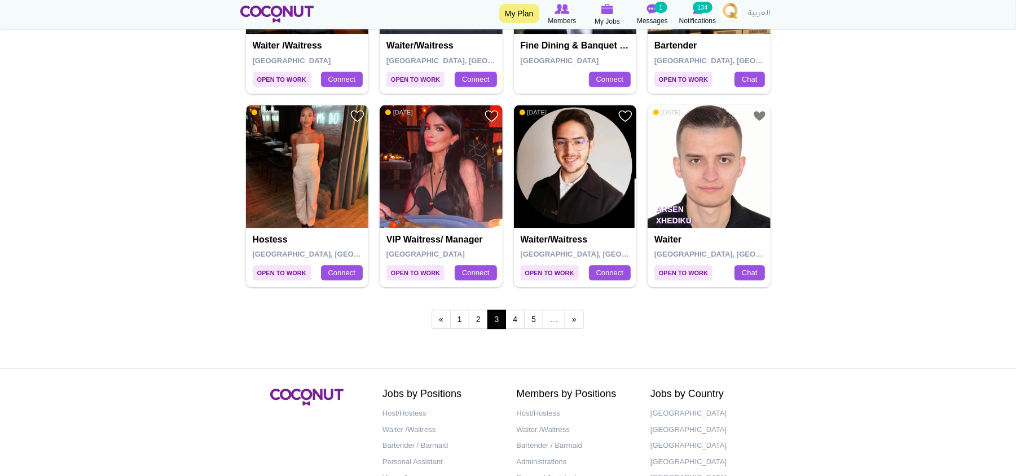
scroll to position [2030, 0]
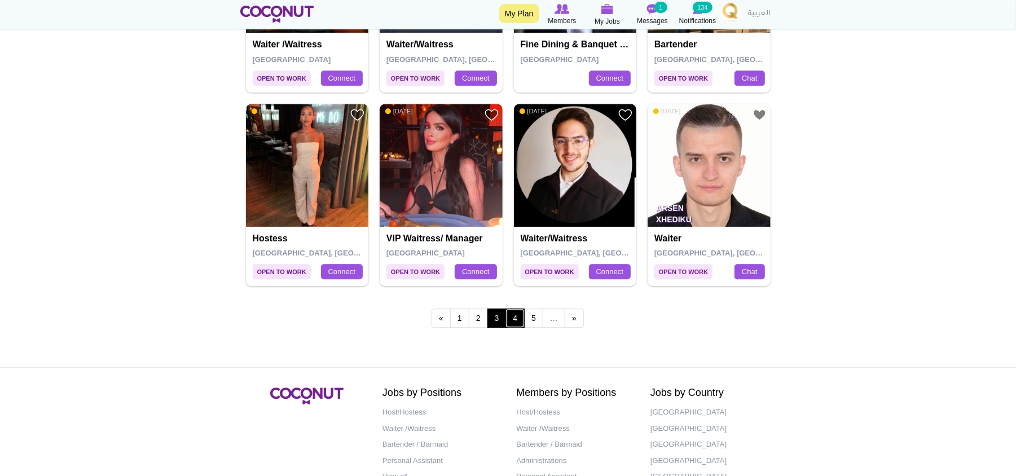
click at [519, 325] on link "4" at bounding box center [514, 318] width 19 height 19
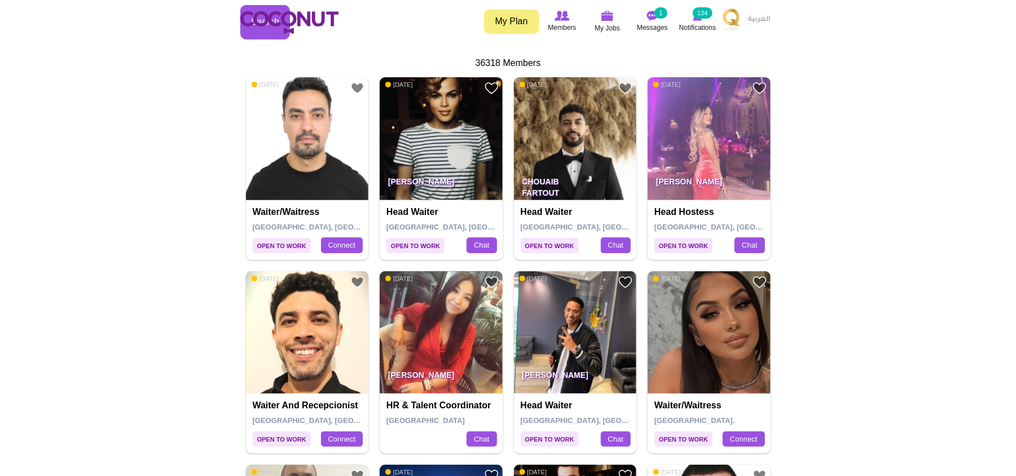
scroll to position [0, 0]
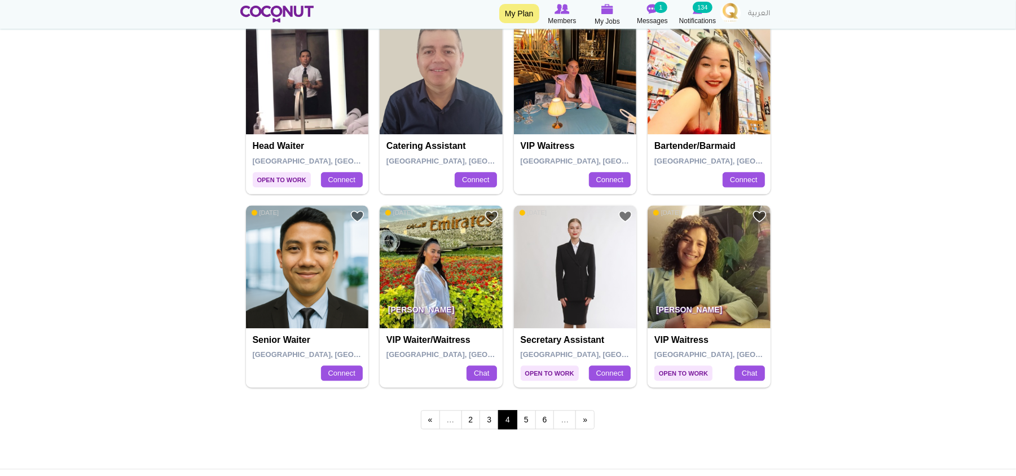
scroll to position [1955, 0]
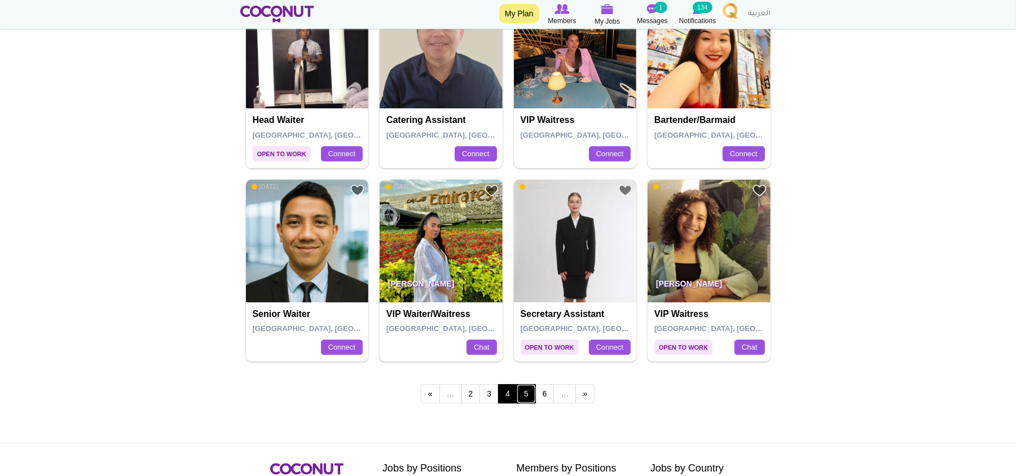
click at [525, 399] on link "5" at bounding box center [526, 393] width 19 height 19
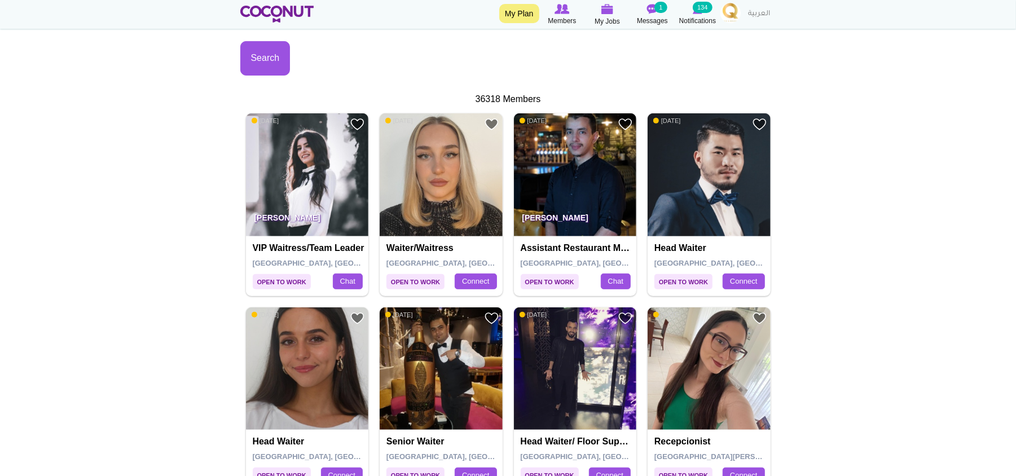
scroll to position [0, 0]
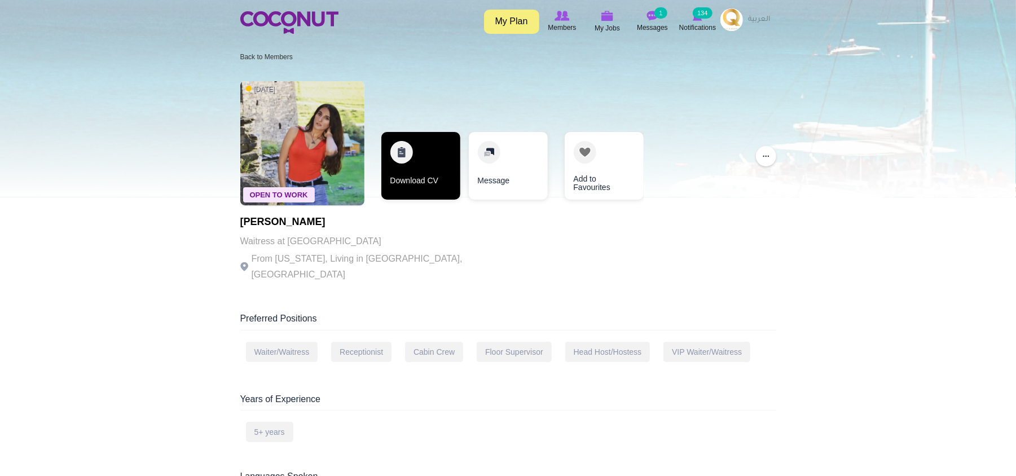
click at [426, 178] on link "Download CV" at bounding box center [420, 166] width 79 height 68
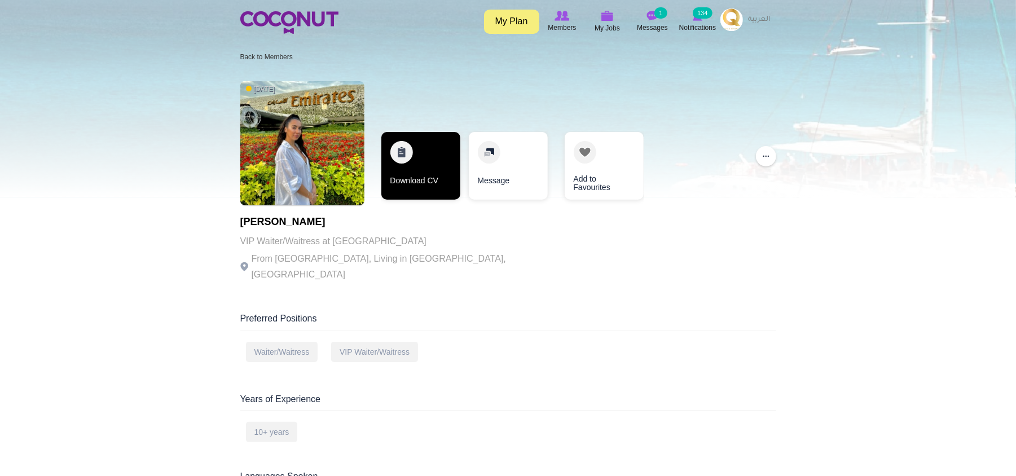
click at [415, 156] on link "Download CV" at bounding box center [420, 166] width 79 height 68
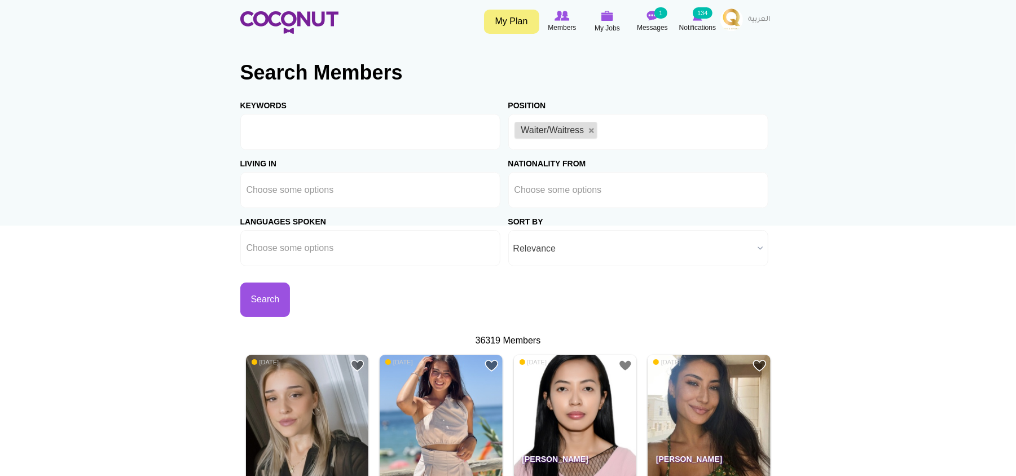
click at [590, 136] on li "Waiter/Waitress" at bounding box center [555, 130] width 83 height 17
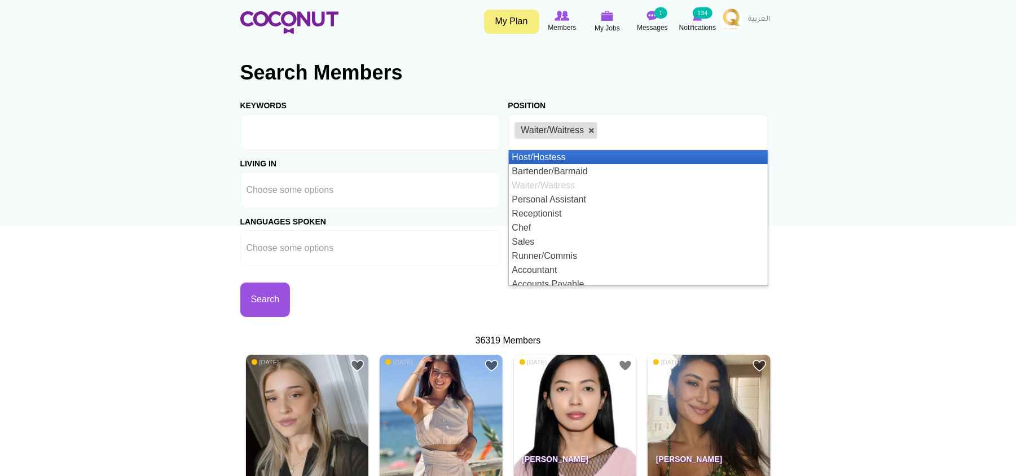
click at [590, 131] on link at bounding box center [591, 130] width 7 height 7
type input "Choose some options"
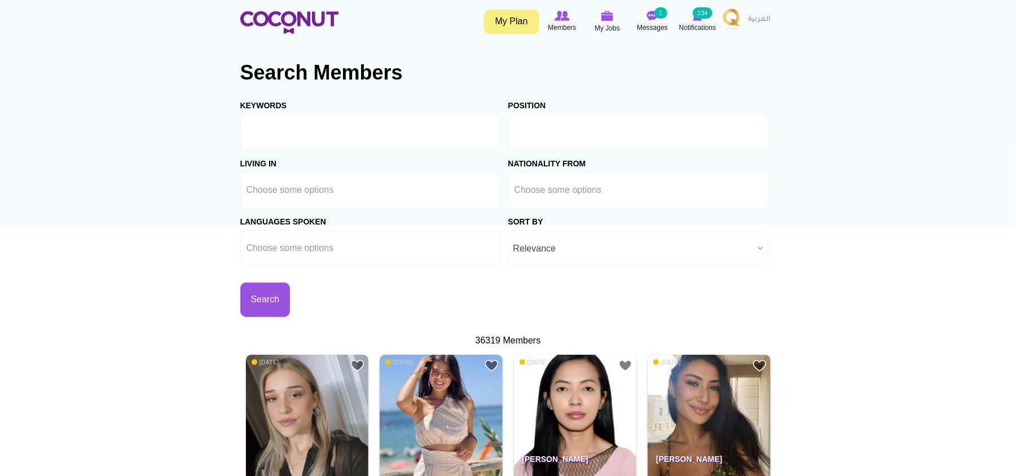
click at [555, 131] on input "text" at bounding box center [565, 132] width 102 height 10
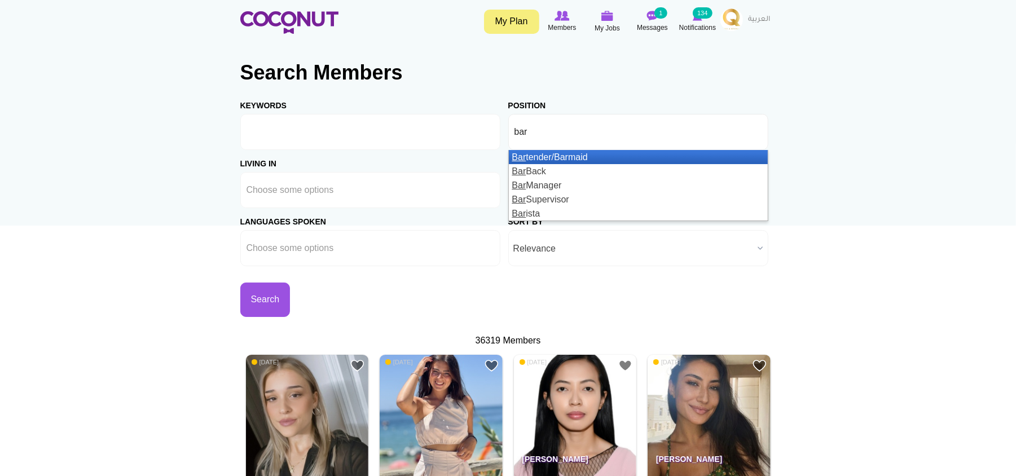
type input "bar"
click at [559, 158] on li "Bar tender/Barmaid" at bounding box center [638, 157] width 259 height 14
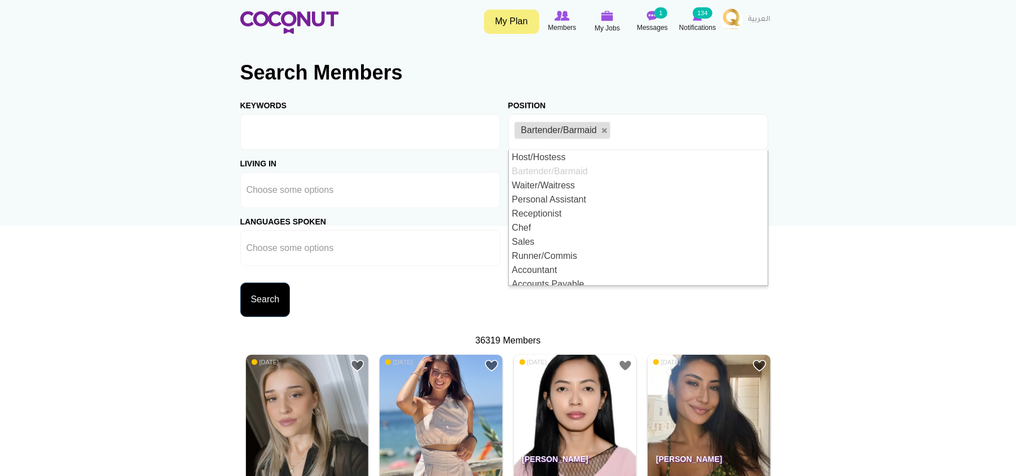
scroll to position [6, 0]
click at [290, 307] on button "Search" at bounding box center [265, 300] width 50 height 34
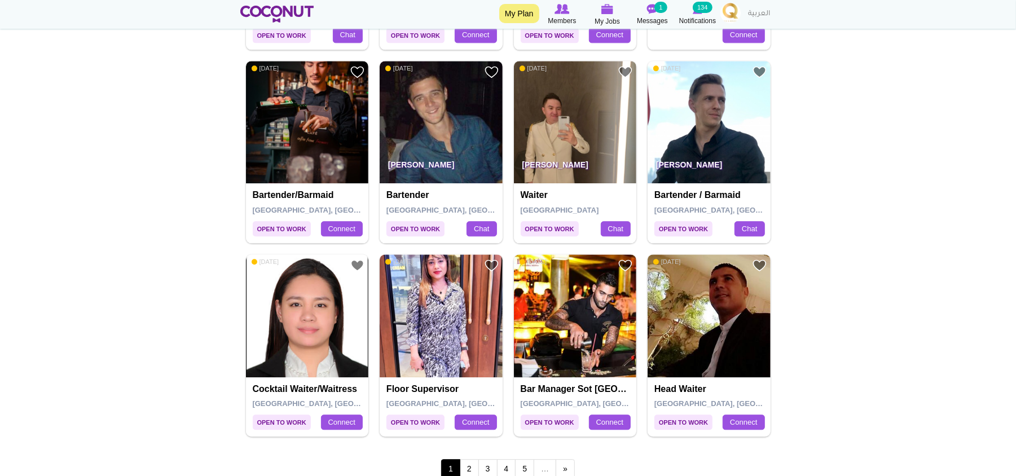
scroll to position [1955, 0]
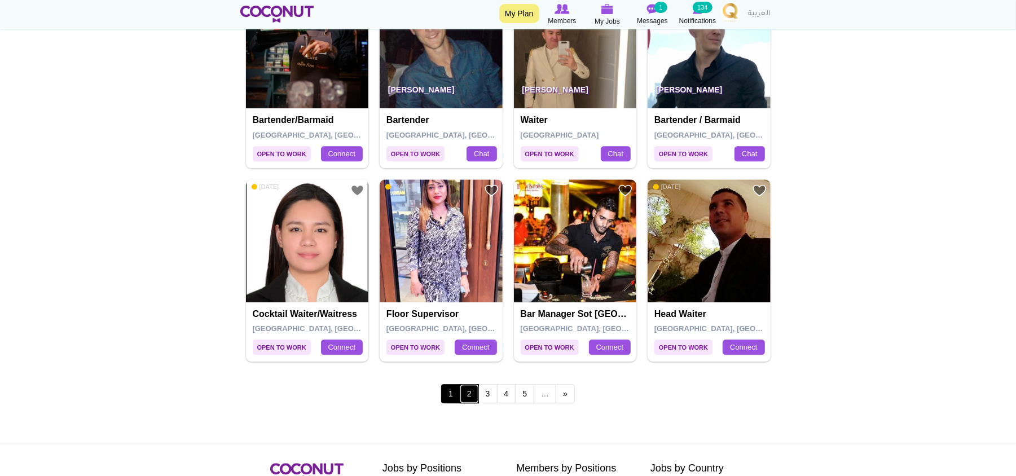
click at [470, 403] on link "2" at bounding box center [469, 393] width 19 height 19
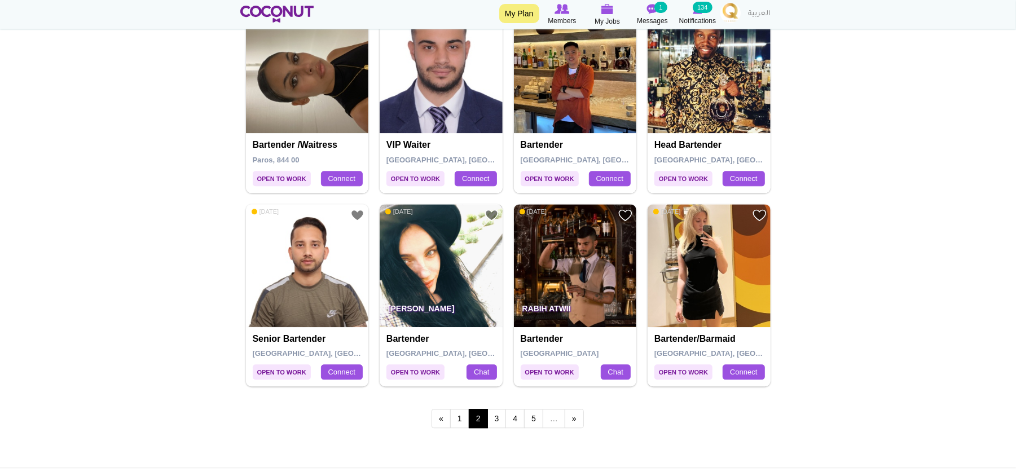
scroll to position [1955, 0]
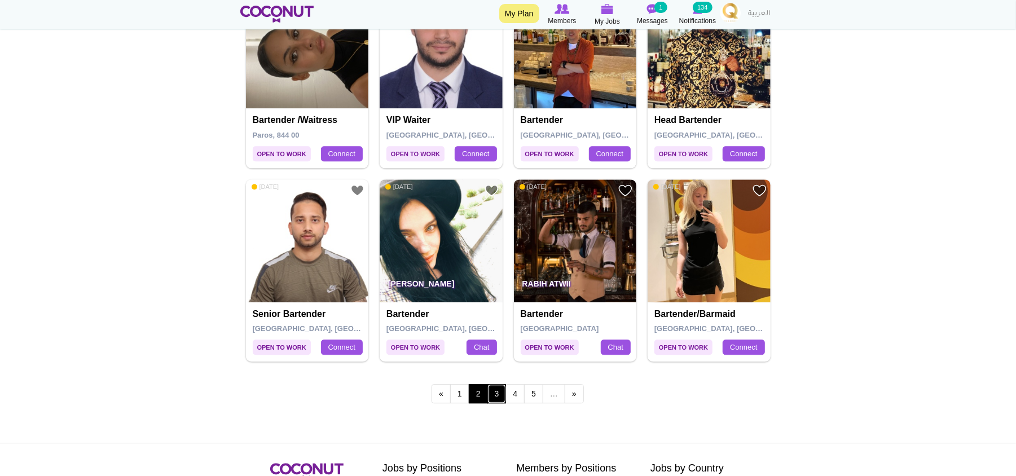
click at [496, 403] on link "3" at bounding box center [496, 393] width 19 height 19
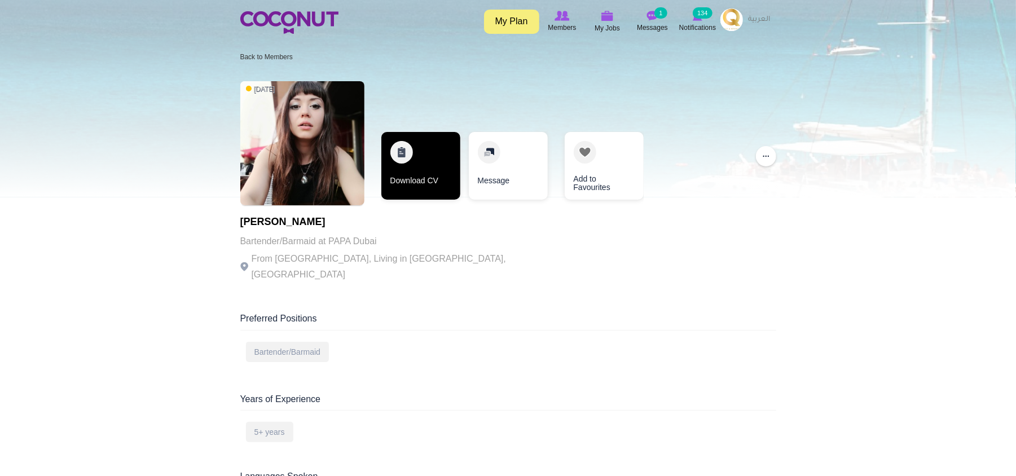
click at [424, 169] on link "Download CV" at bounding box center [420, 166] width 79 height 68
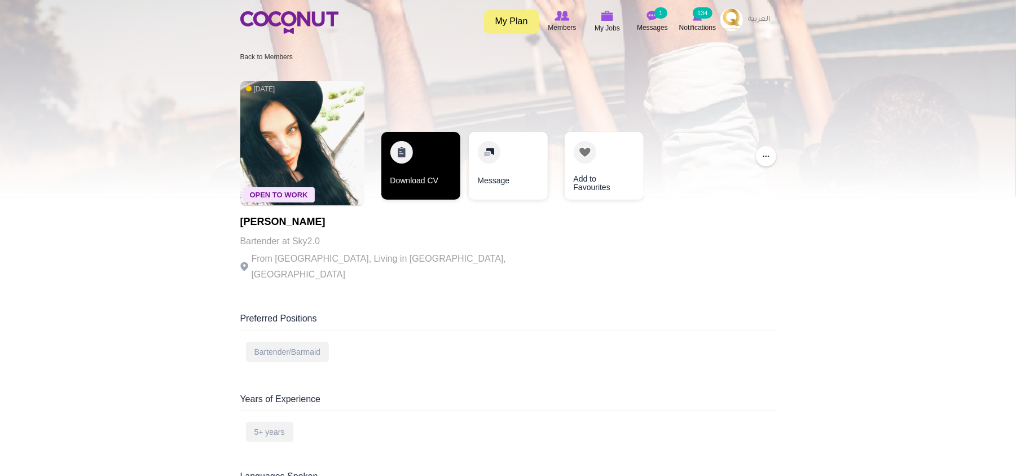
click at [453, 169] on link "Download CV" at bounding box center [420, 166] width 79 height 68
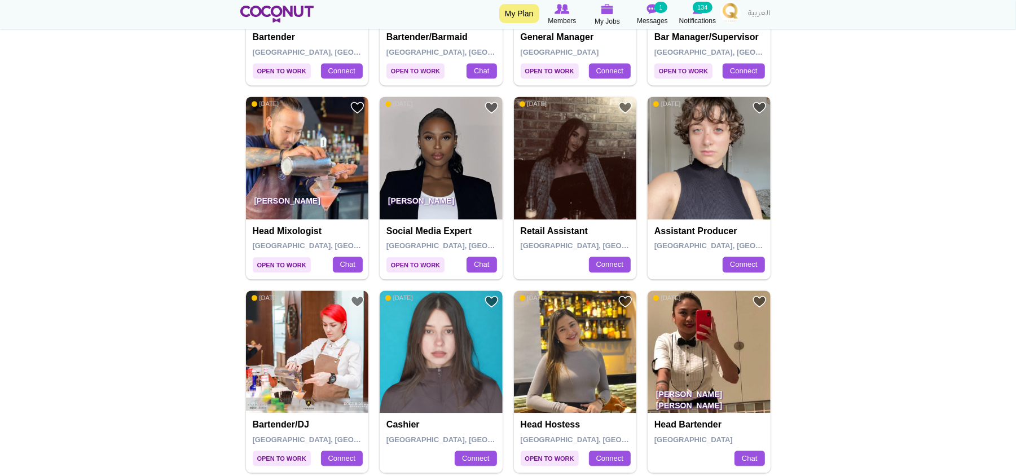
scroll to position [1729, 0]
